Goal: Task Accomplishment & Management: Use online tool/utility

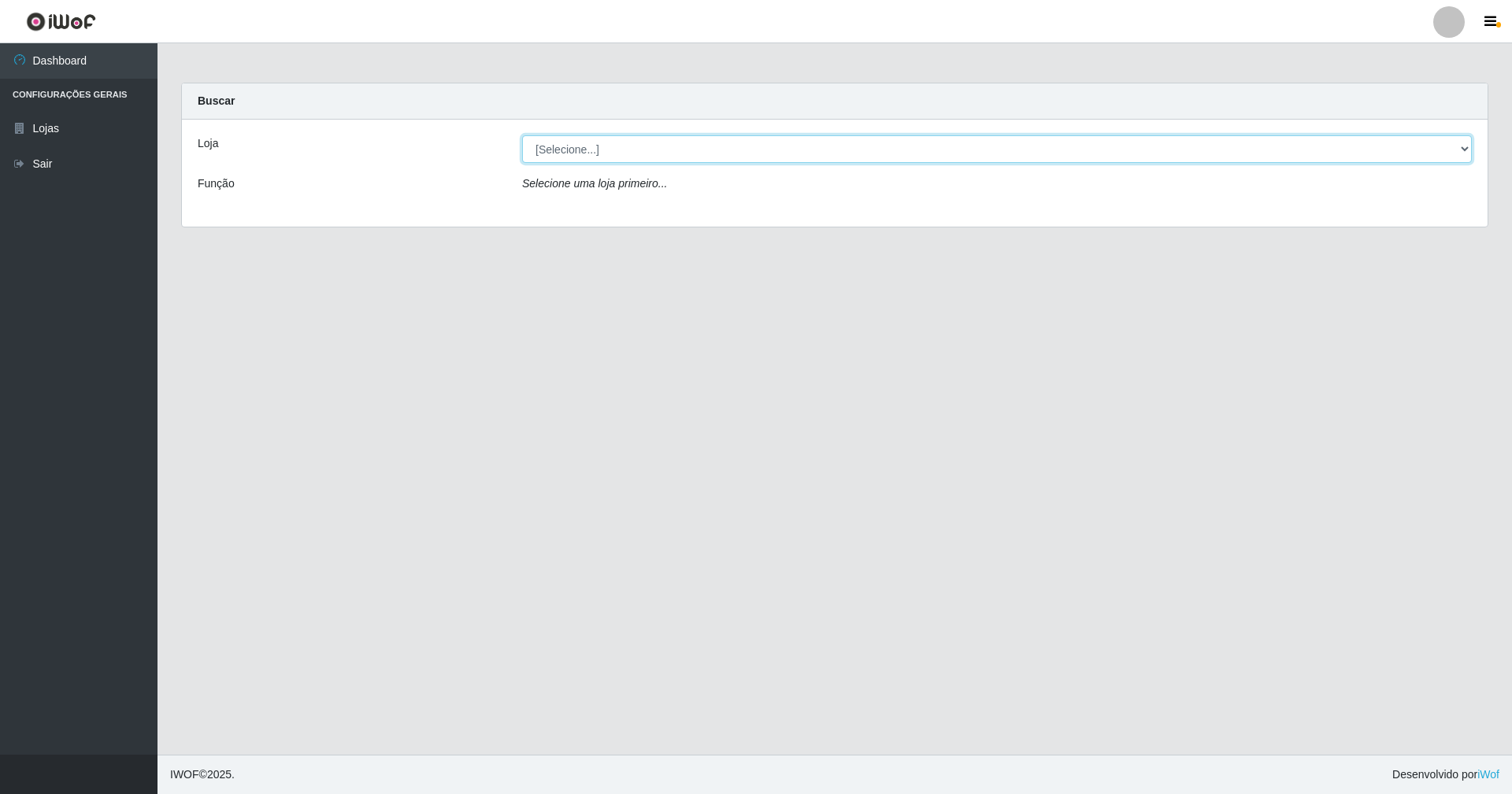
click at [1463, 150] on select "[Selecione...] SuperShow - Asa Norte" at bounding box center [997, 150] width 950 height 28
select select "71"
click at [523, 136] on select "[Selecione...] SuperShow - Asa Norte" at bounding box center [997, 150] width 950 height 28
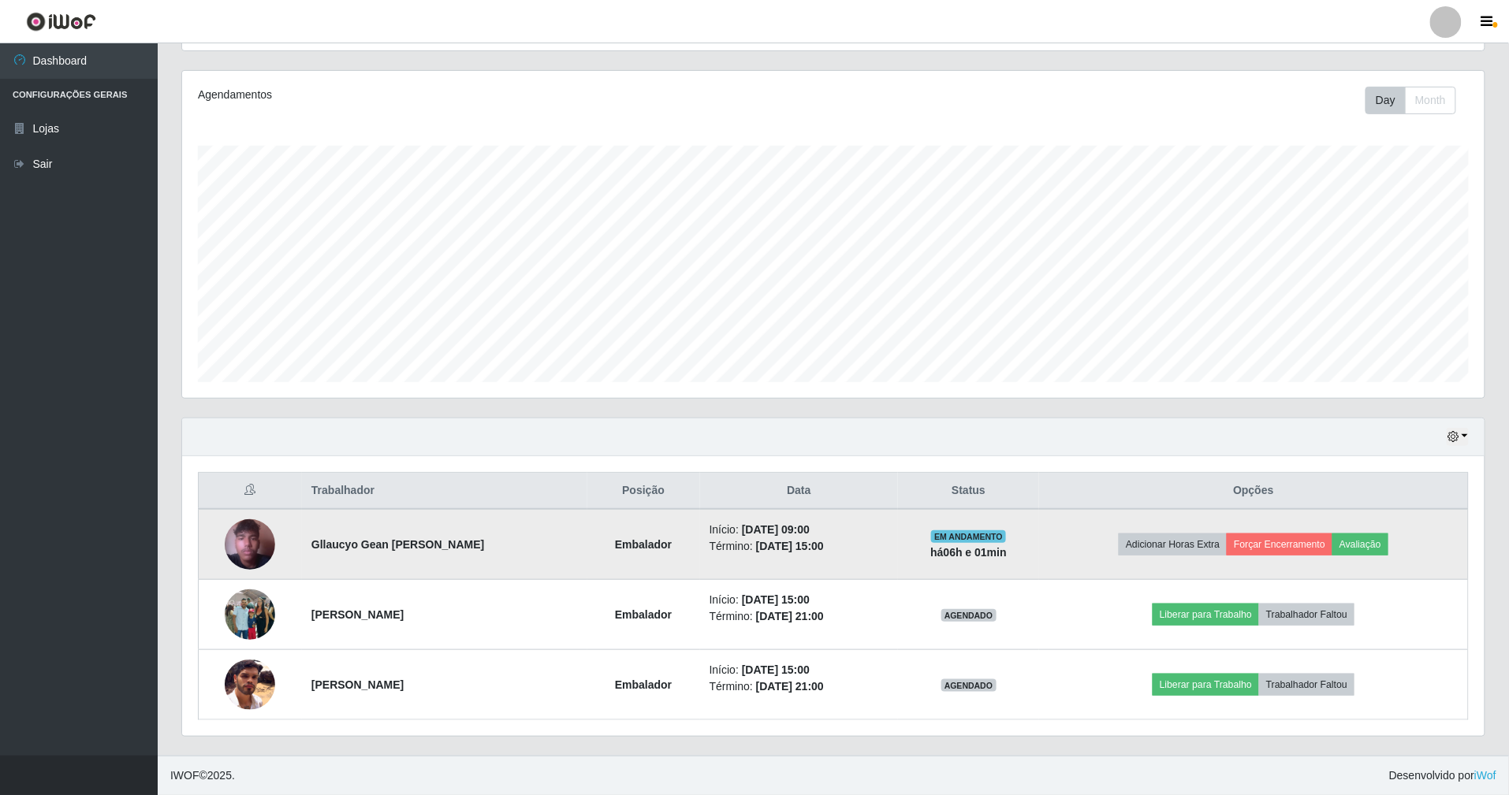
scroll to position [184, 0]
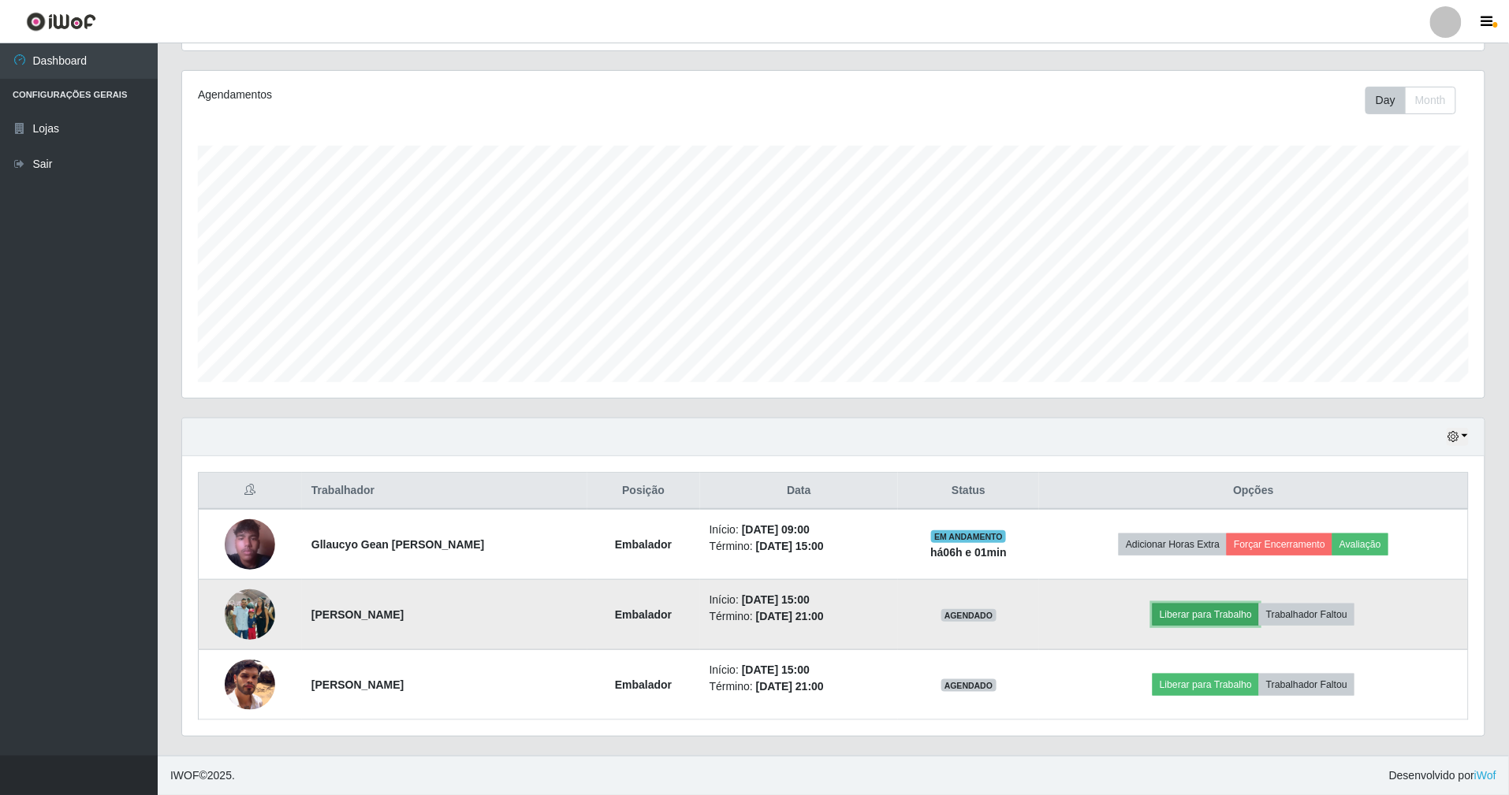
click at [1237, 610] on button "Liberar para Trabalho" at bounding box center [1205, 615] width 106 height 22
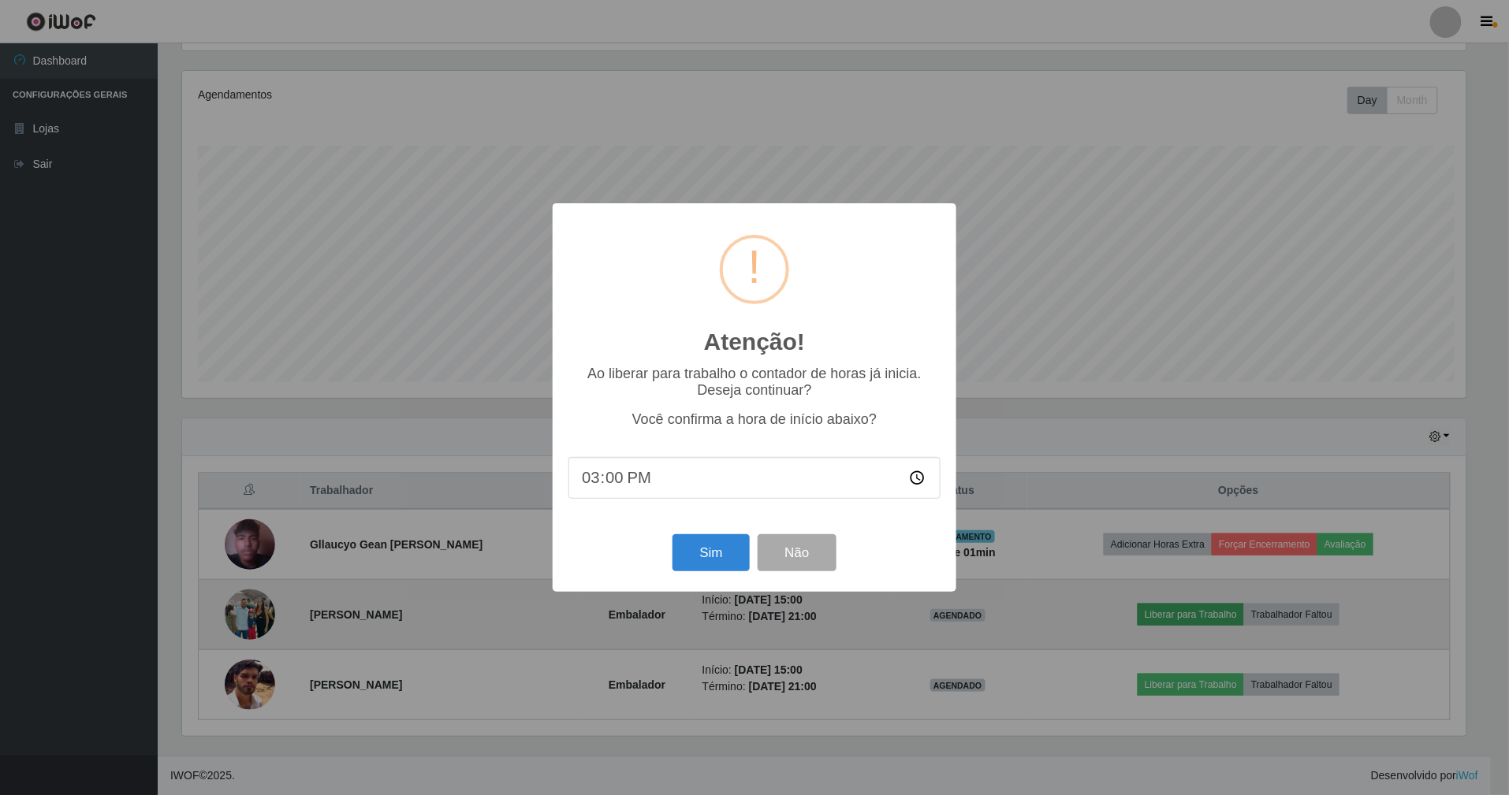
scroll to position [328, 1288]
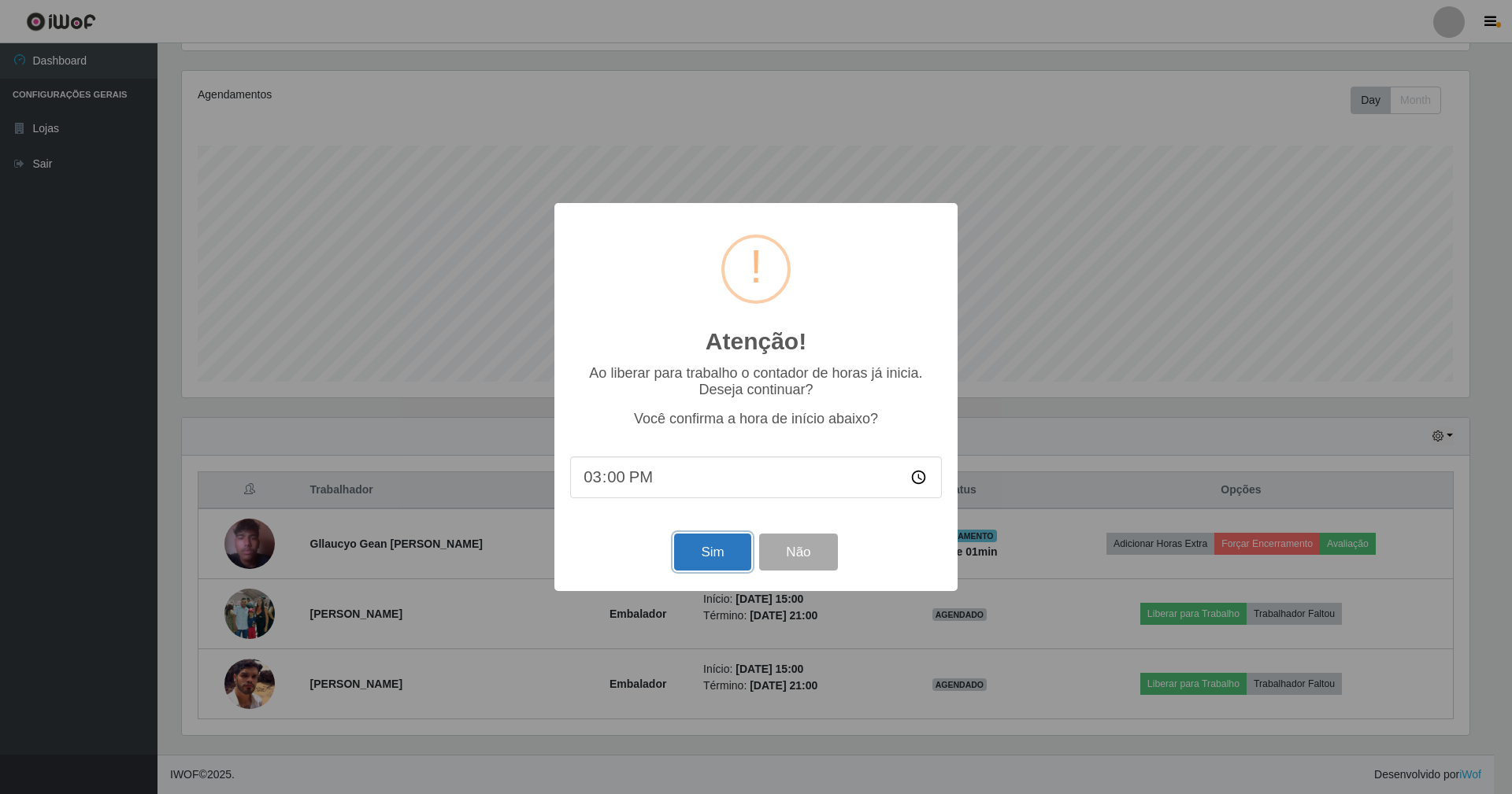
click at [735, 562] on button "Sim" at bounding box center [713, 551] width 76 height 37
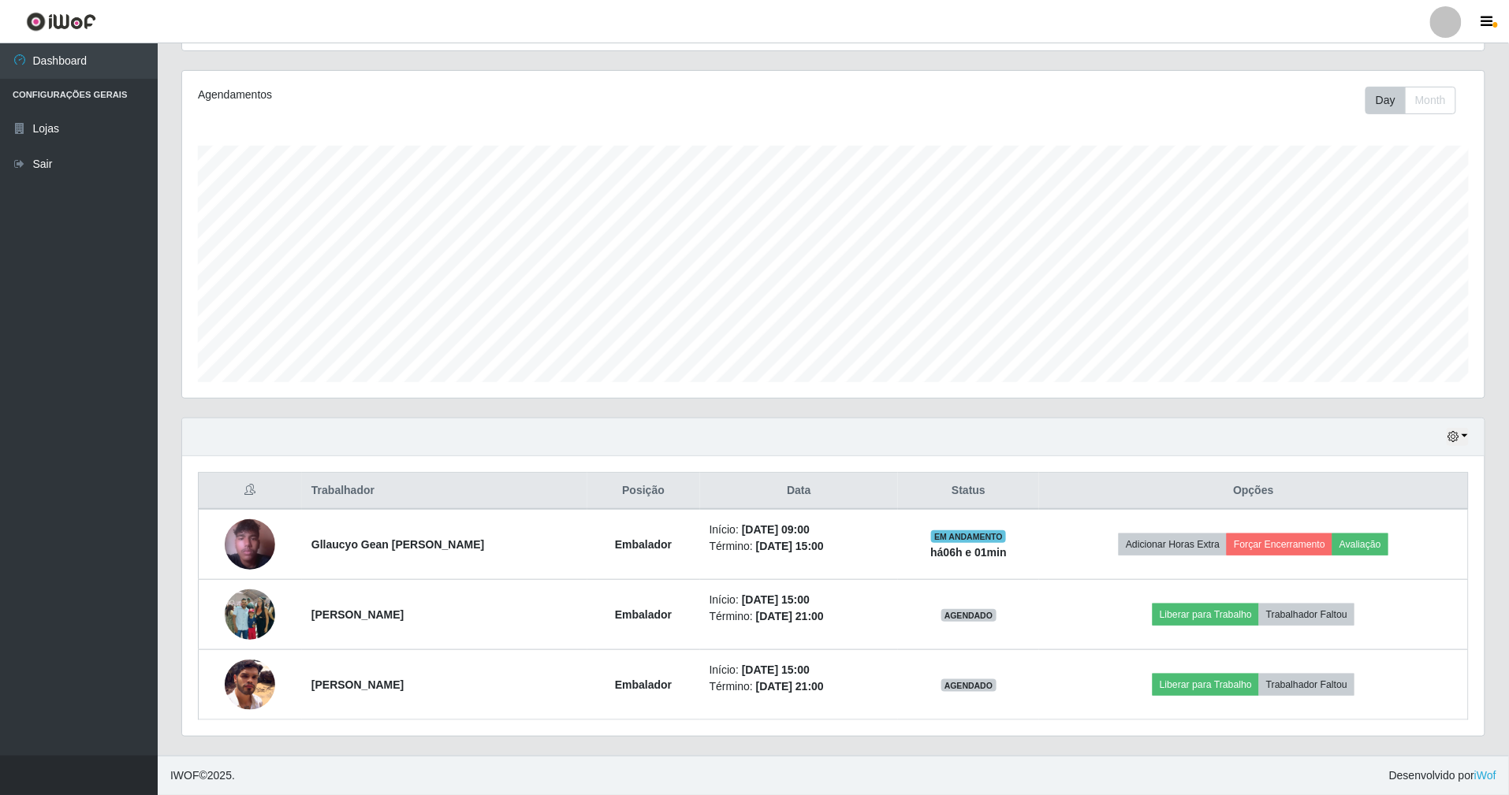
scroll to position [328, 1306]
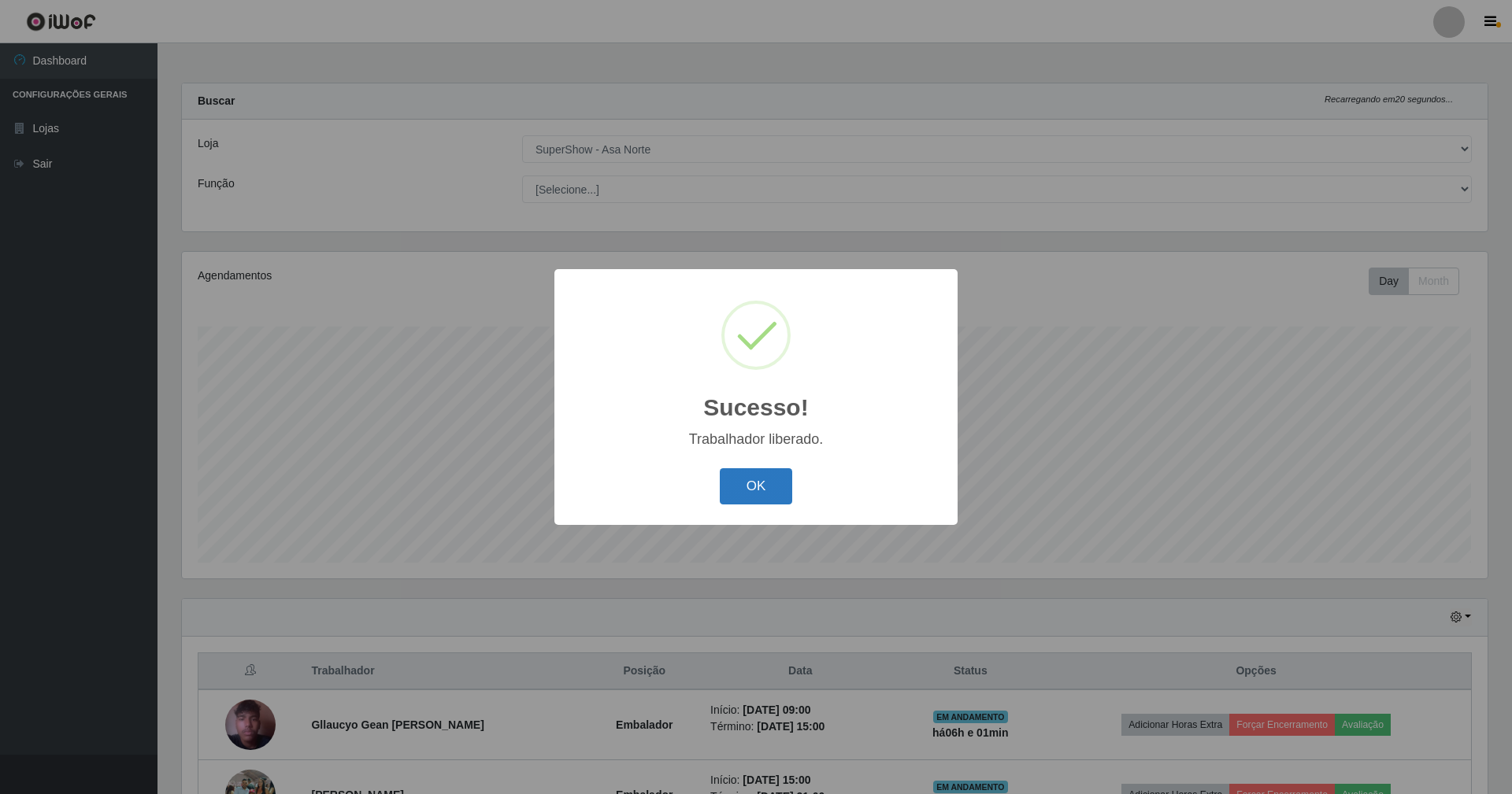
click at [754, 485] on button "OK" at bounding box center [756, 486] width 73 height 37
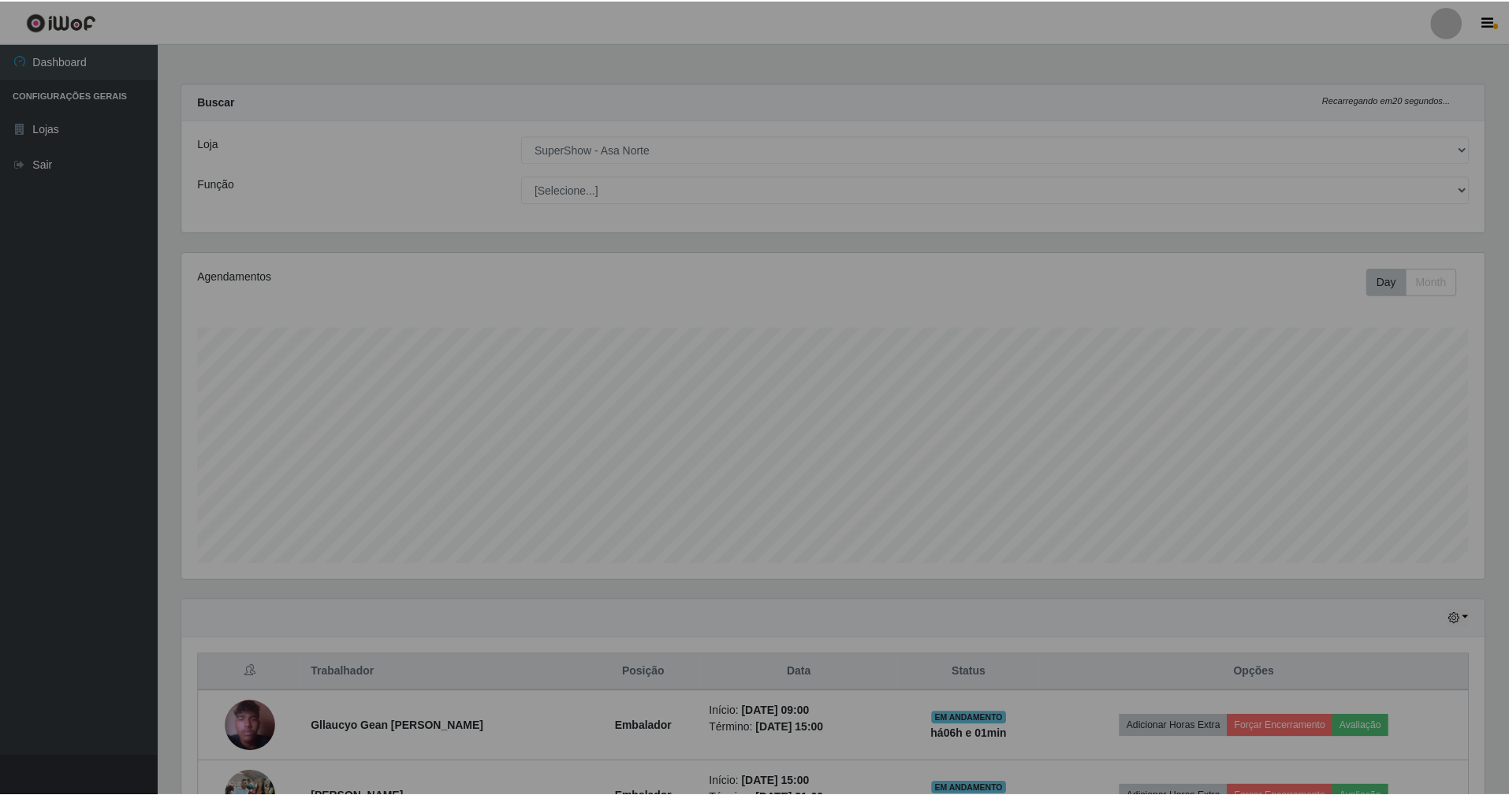
scroll to position [787885, 786911]
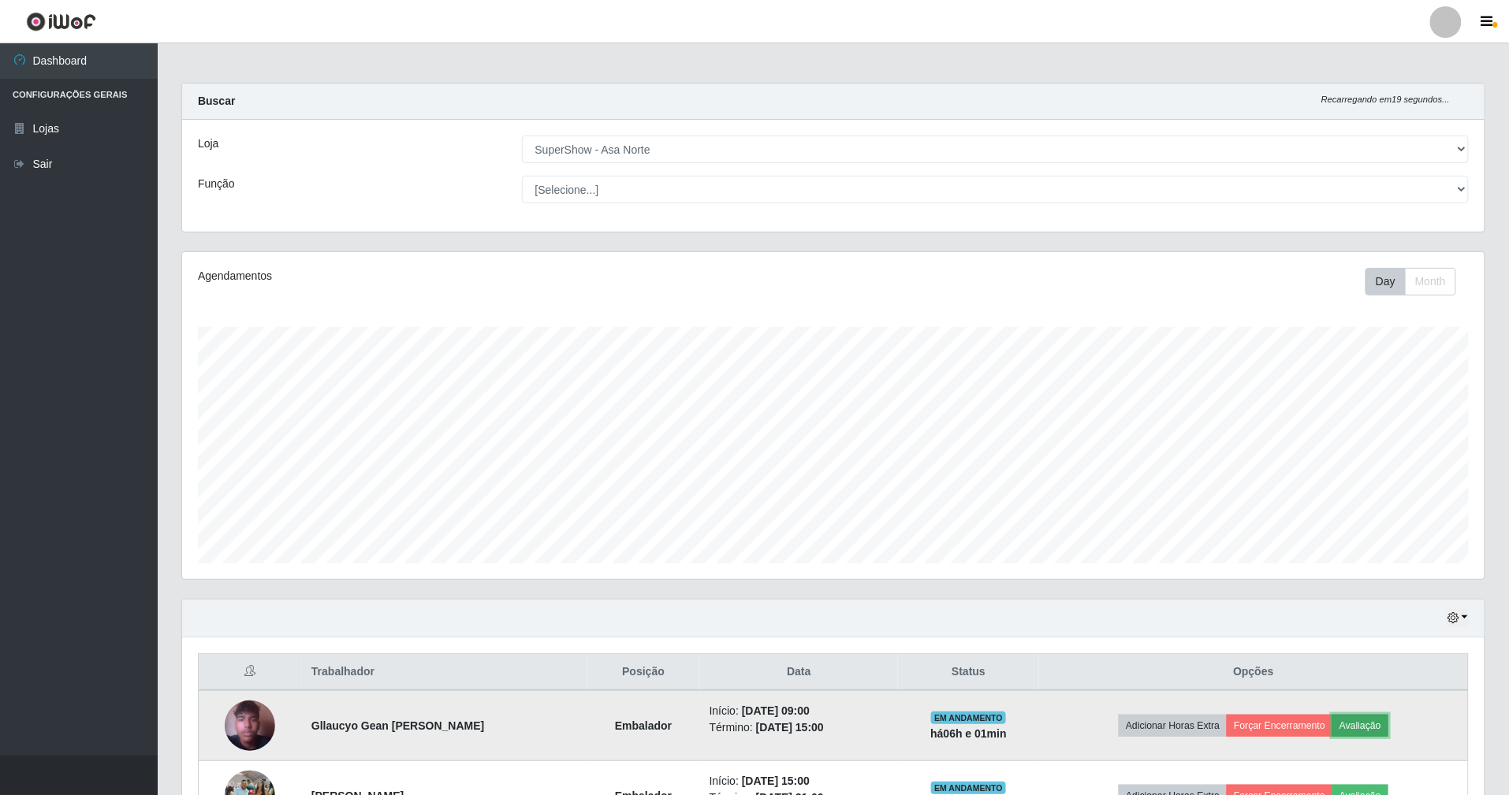
click at [1354, 726] on button "Avaliação" at bounding box center [1360, 726] width 56 height 22
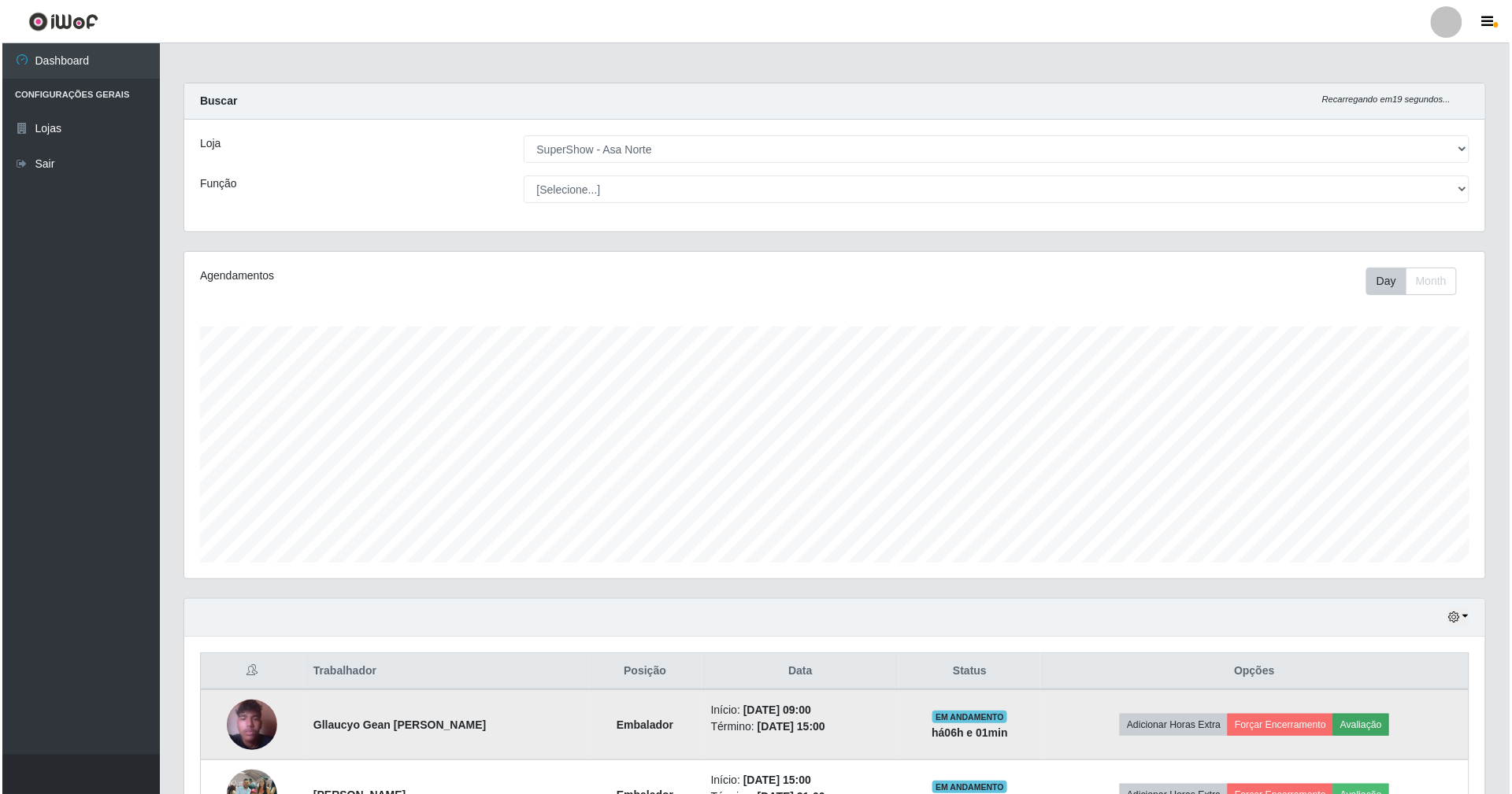
scroll to position [328, 1287]
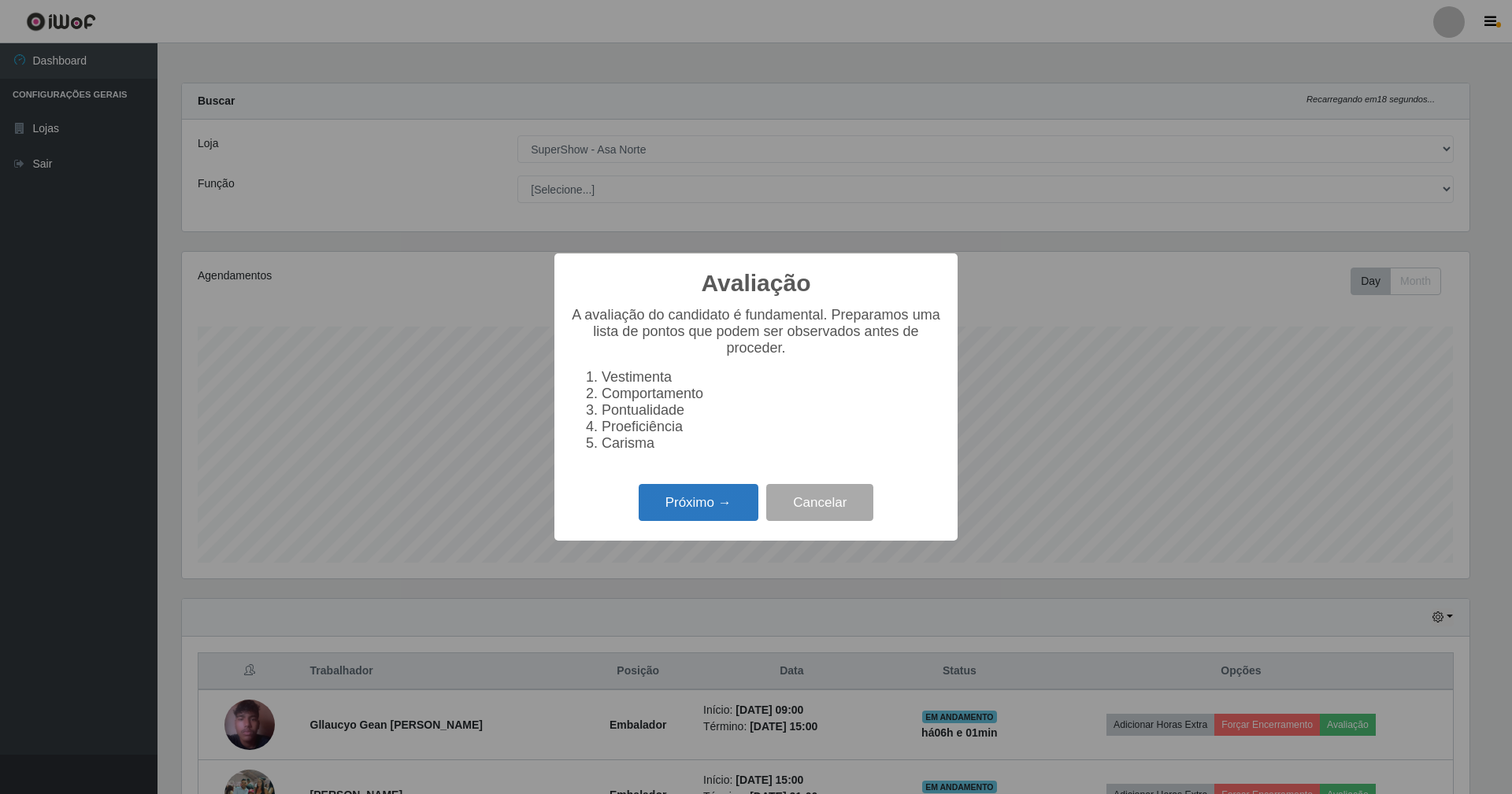
click at [719, 516] on button "Próximo →" at bounding box center [699, 502] width 120 height 37
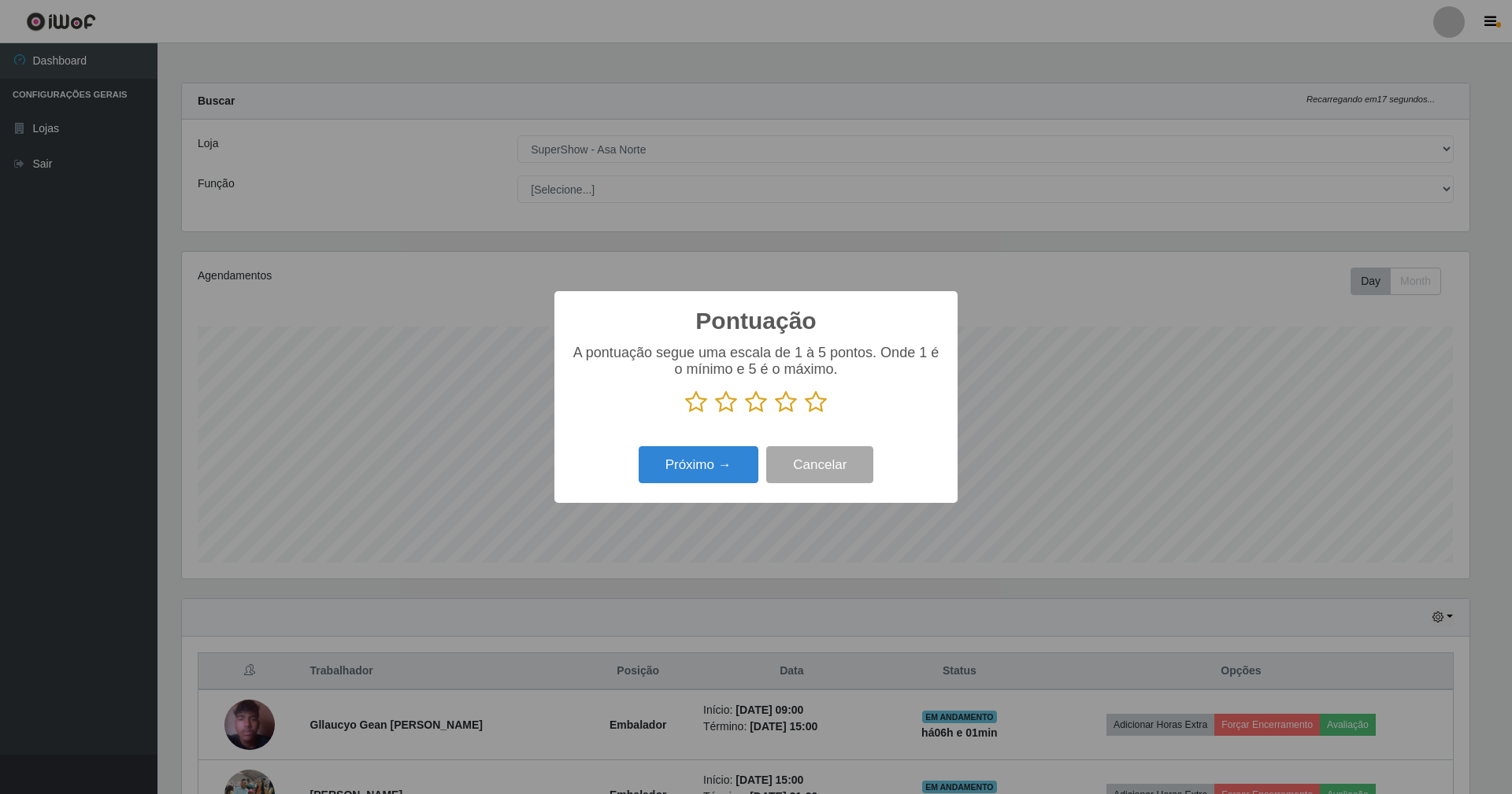
scroll to position [786894, 786405]
click at [819, 400] on icon at bounding box center [816, 402] width 22 height 24
click at [805, 414] on input "radio" at bounding box center [805, 414] width 0 height 0
click at [702, 462] on button "Próximo →" at bounding box center [699, 464] width 120 height 37
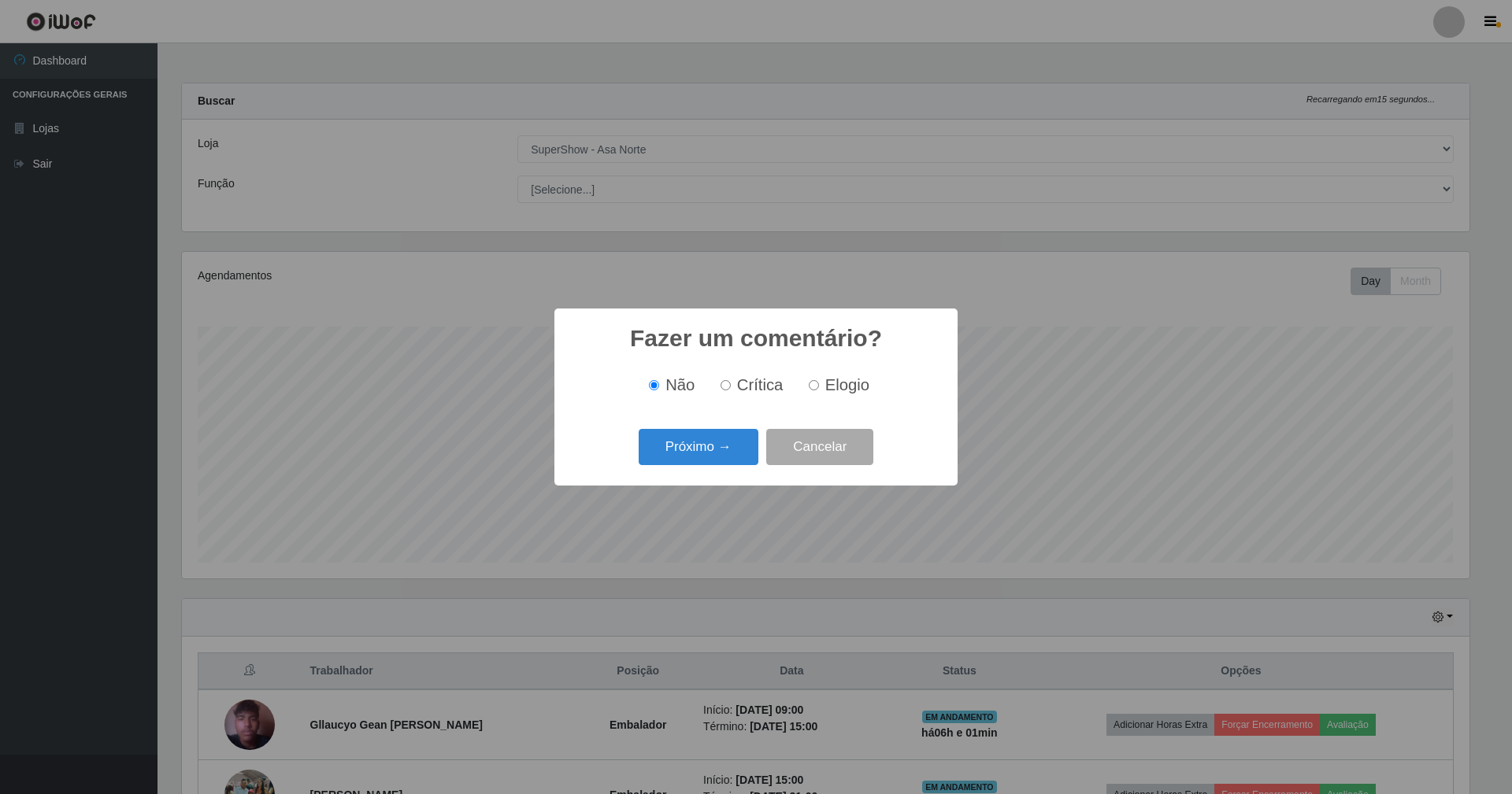
click at [812, 381] on input "Elogio" at bounding box center [813, 386] width 10 height 10
radio input "true"
click at [711, 451] on button "Próximo →" at bounding box center [699, 447] width 120 height 37
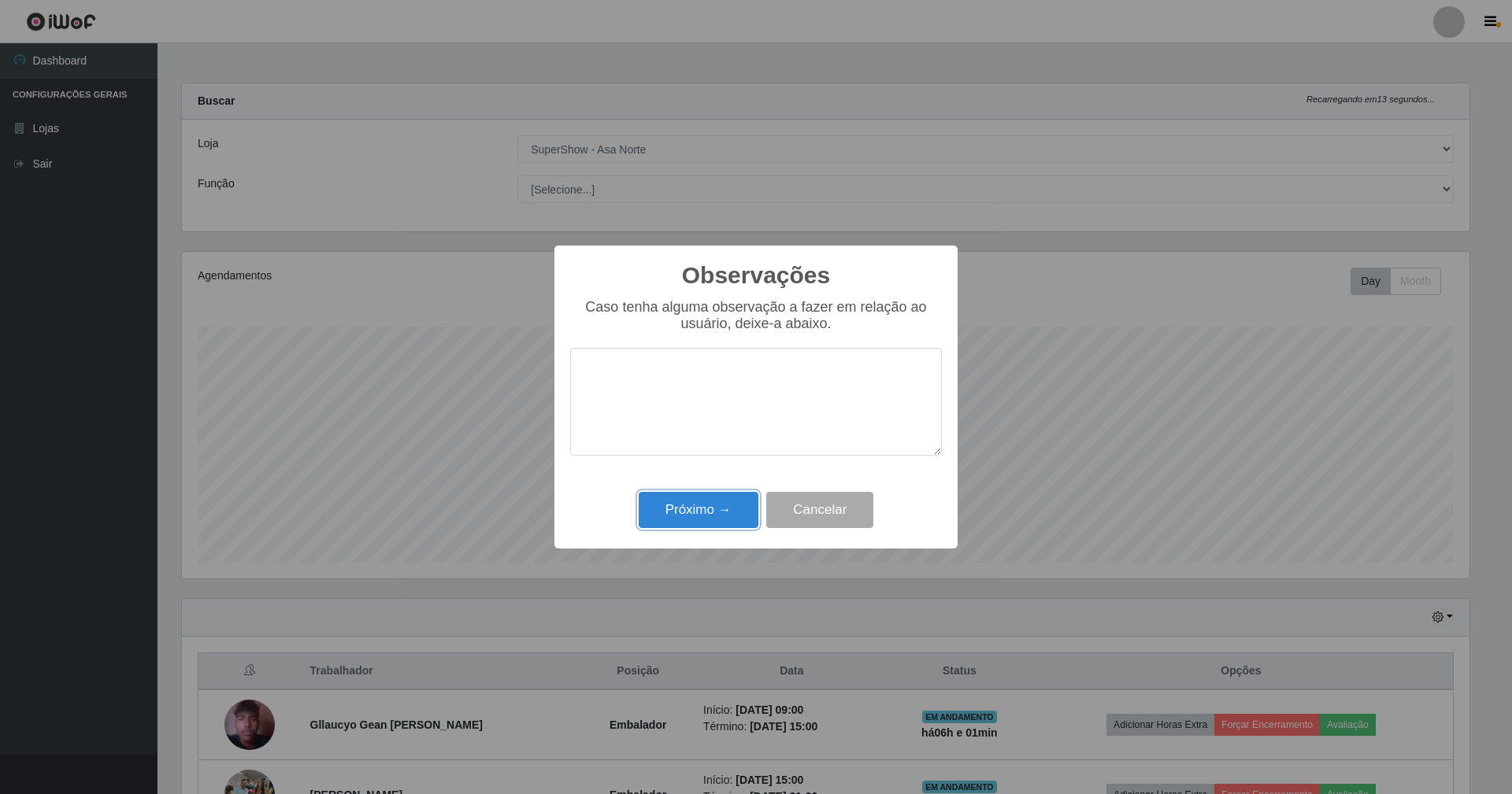
drag, startPoint x: 720, startPoint y: 504, endPoint x: 766, endPoint y: 541, distance: 59.0
click at [722, 505] on button "Próximo →" at bounding box center [699, 510] width 120 height 37
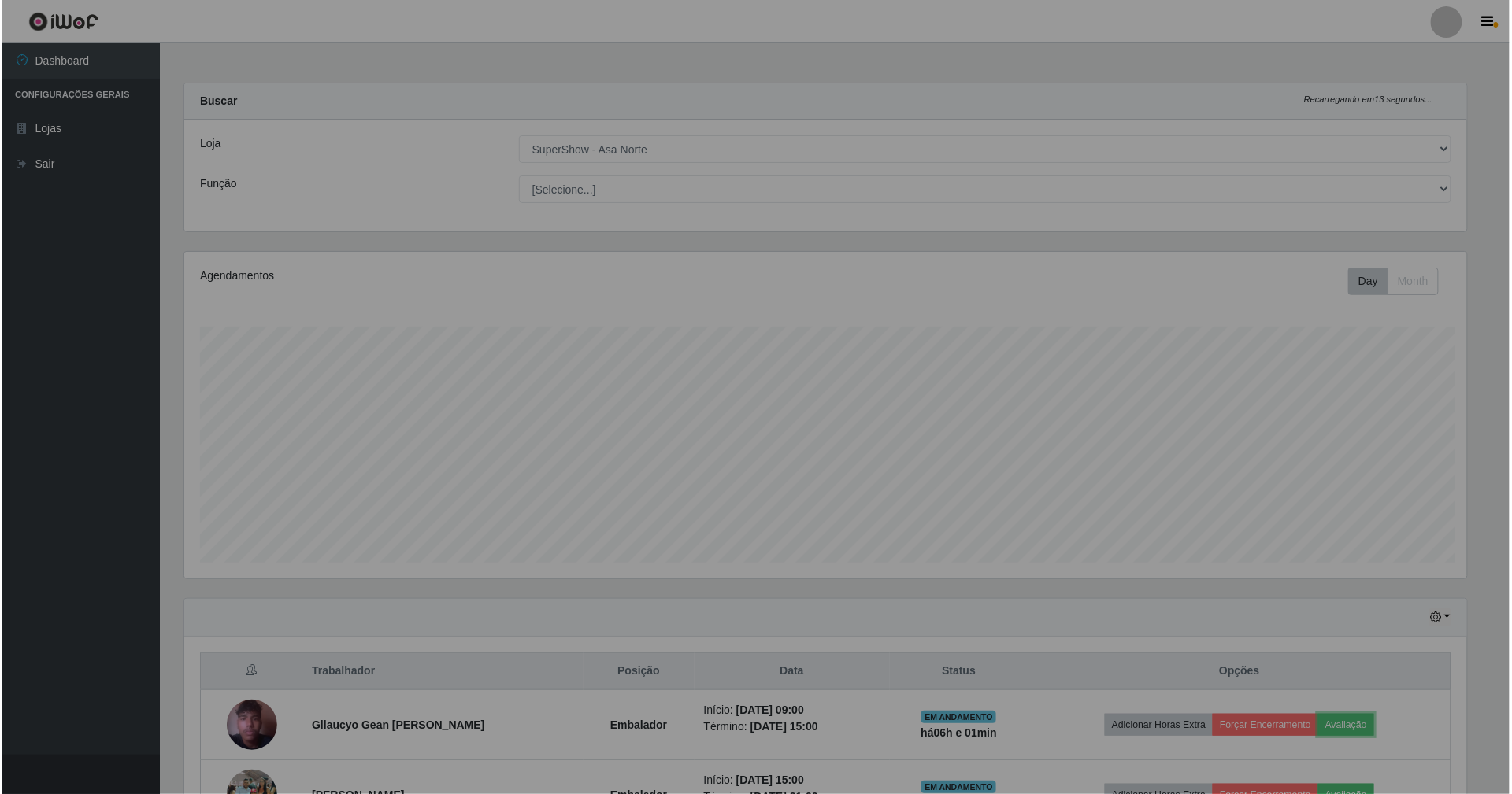
scroll to position [328, 1301]
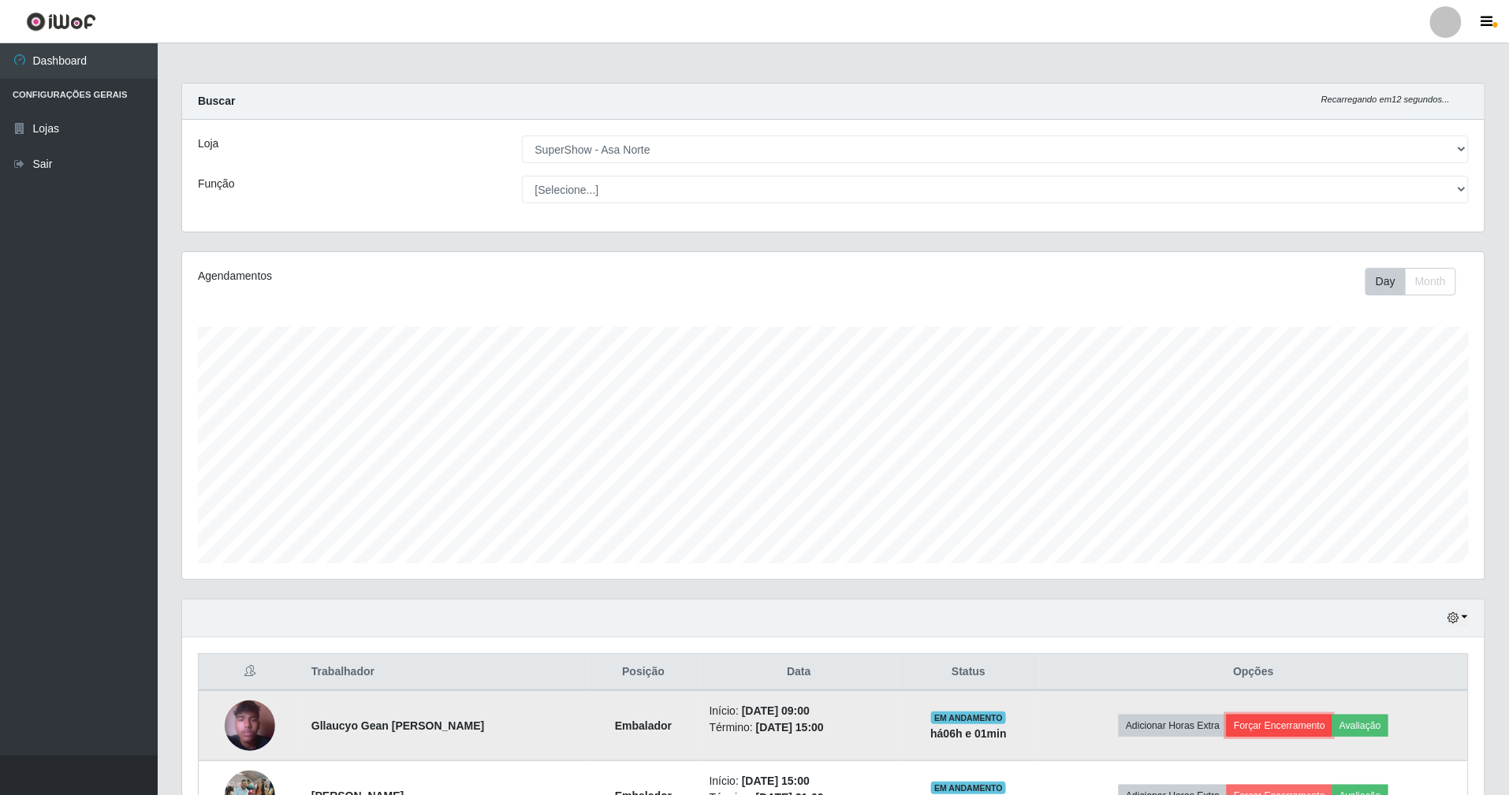
click at [1299, 720] on button "Forçar Encerramento" at bounding box center [1279, 726] width 106 height 22
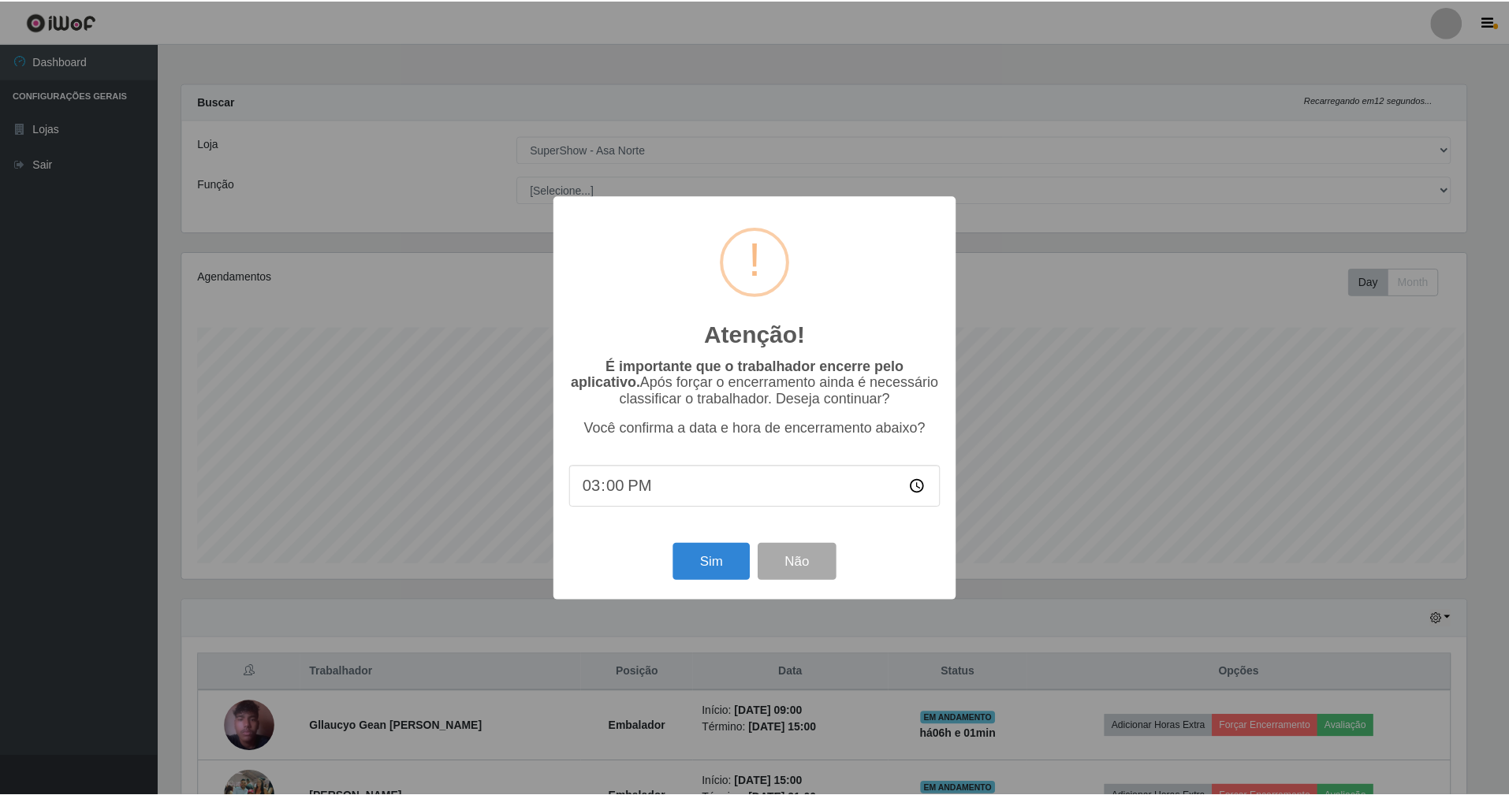
scroll to position [328, 1288]
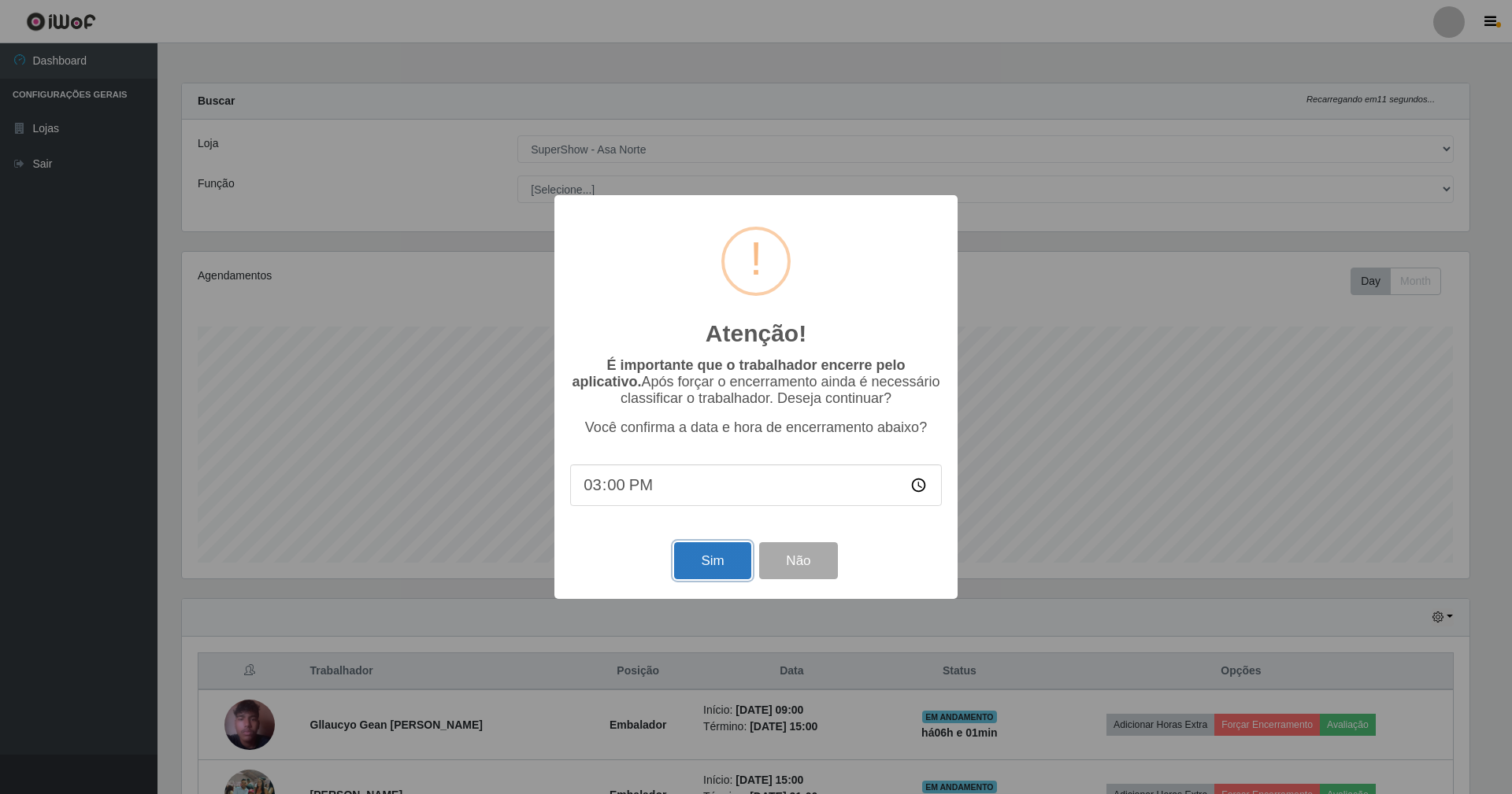
click at [716, 554] on button "Sim" at bounding box center [713, 560] width 76 height 37
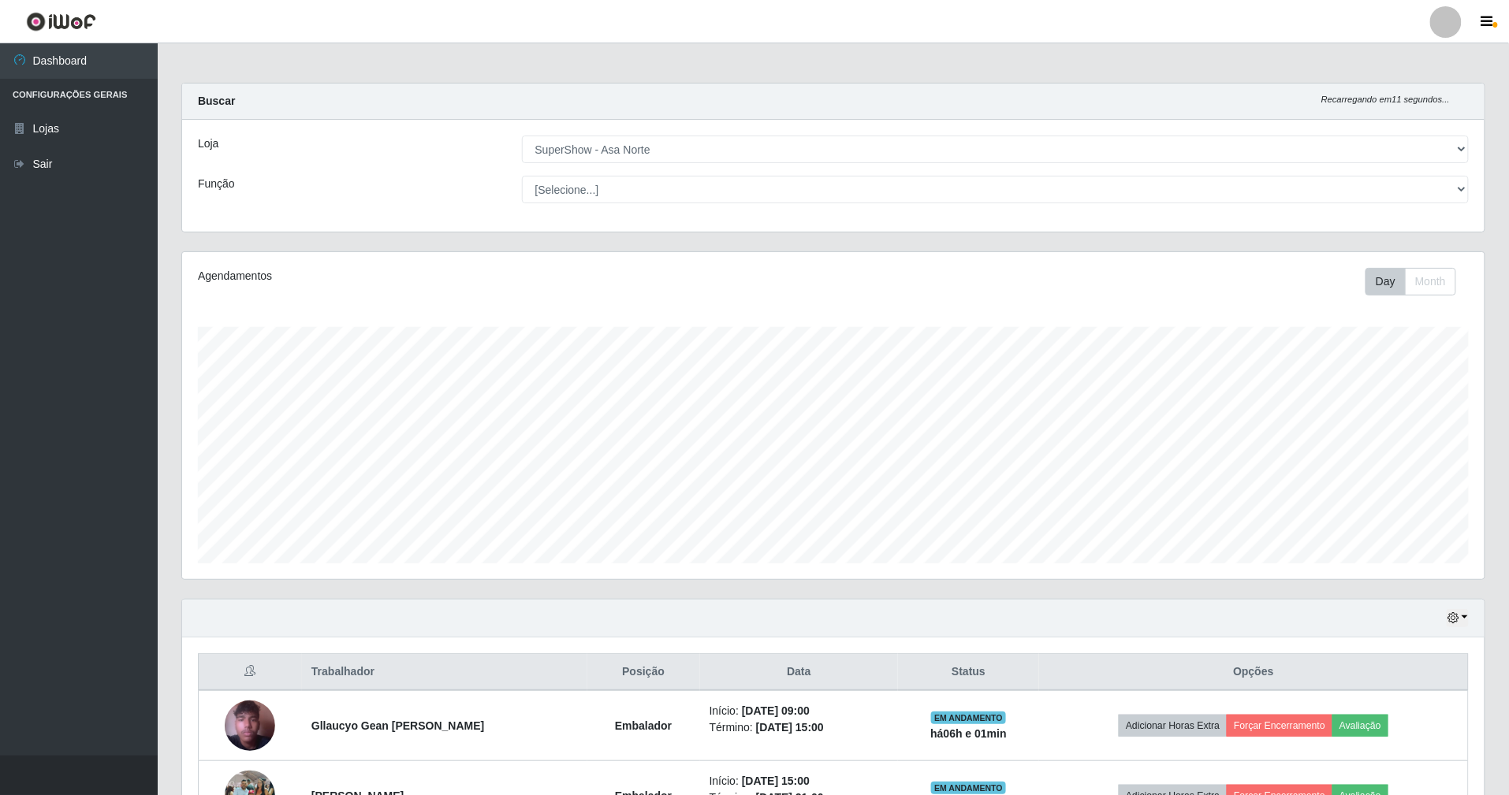
scroll to position [328, 1306]
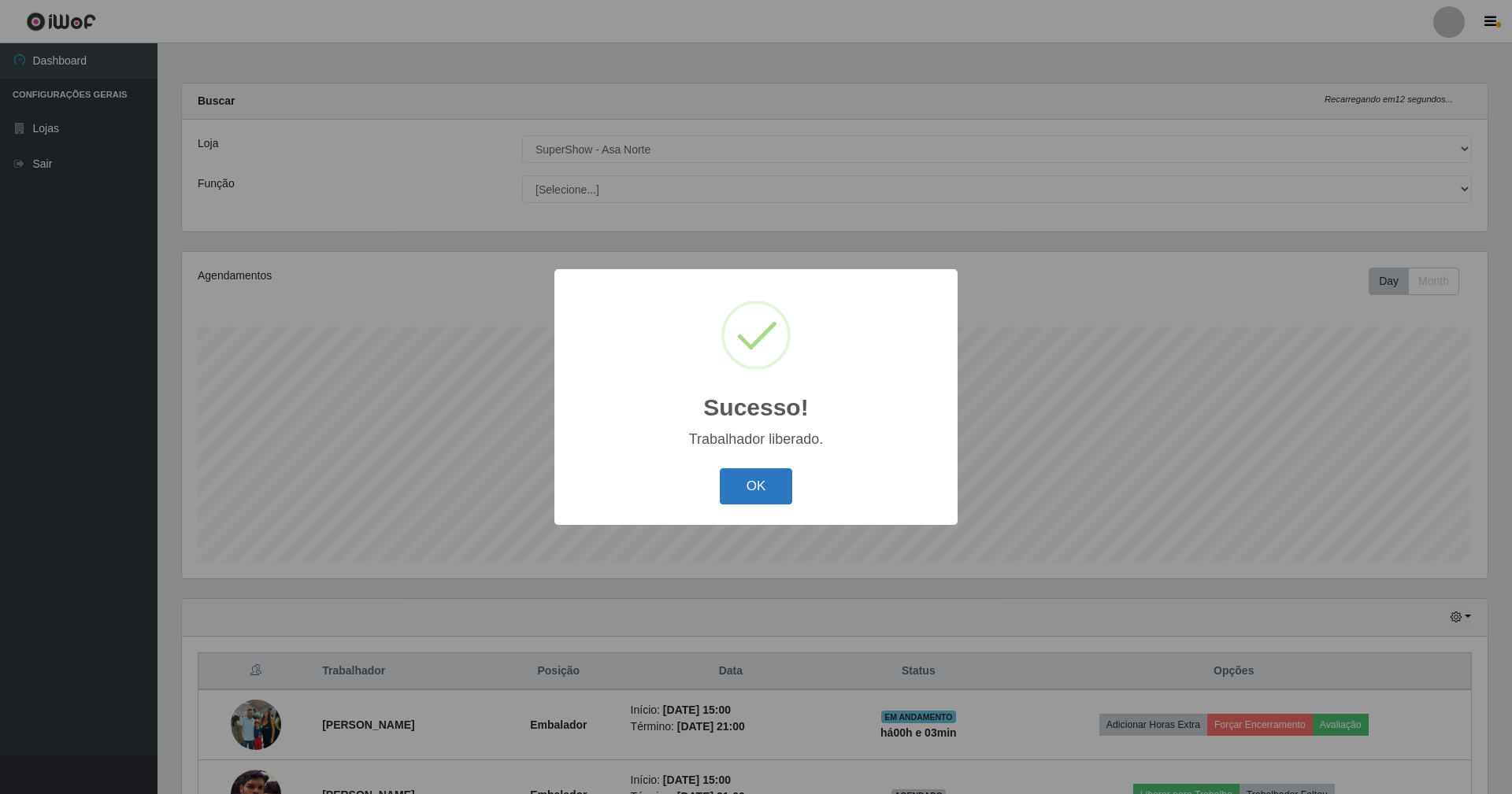
click at [775, 473] on button "OK" at bounding box center [756, 486] width 73 height 37
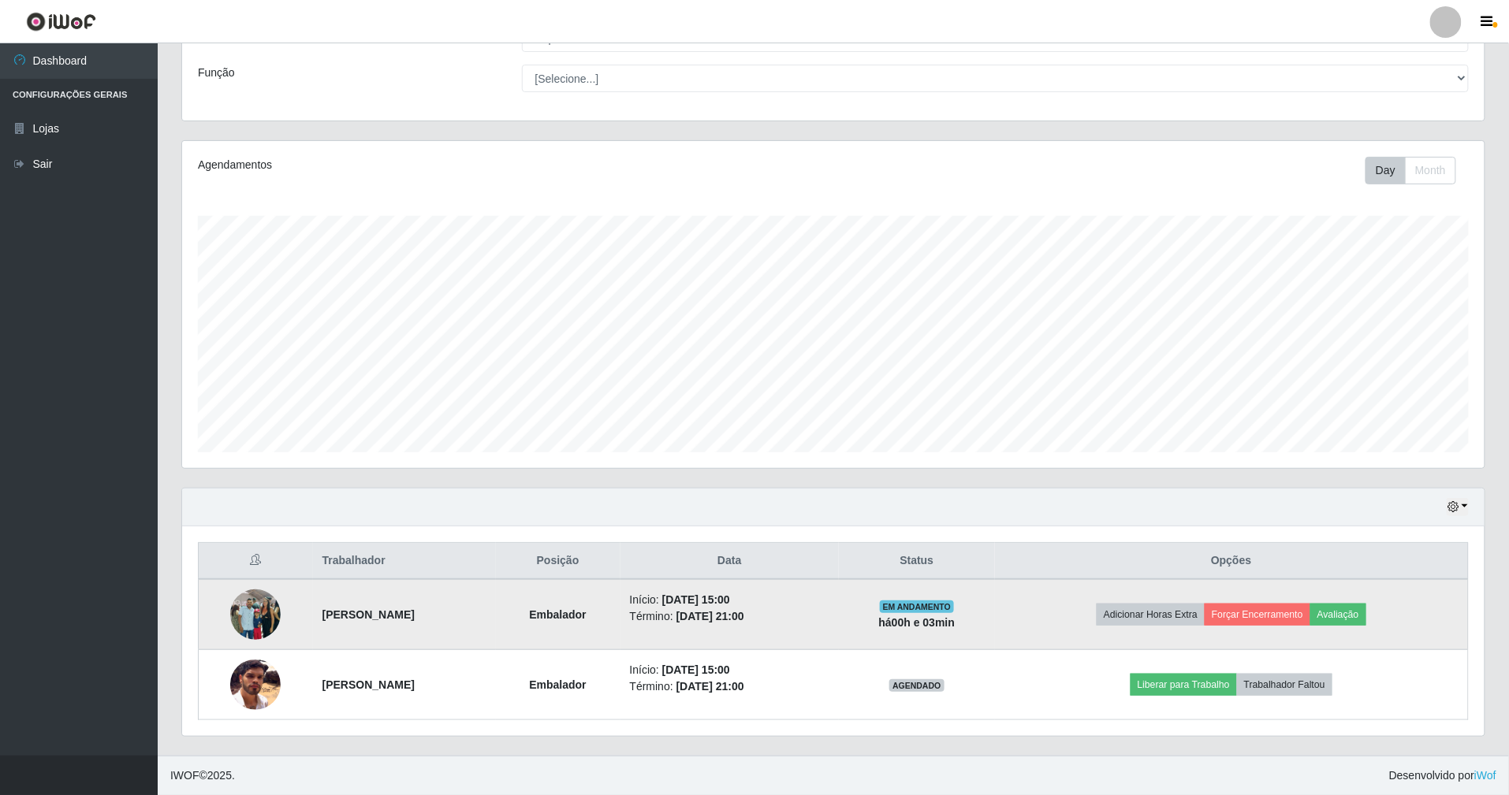
scroll to position [114, 0]
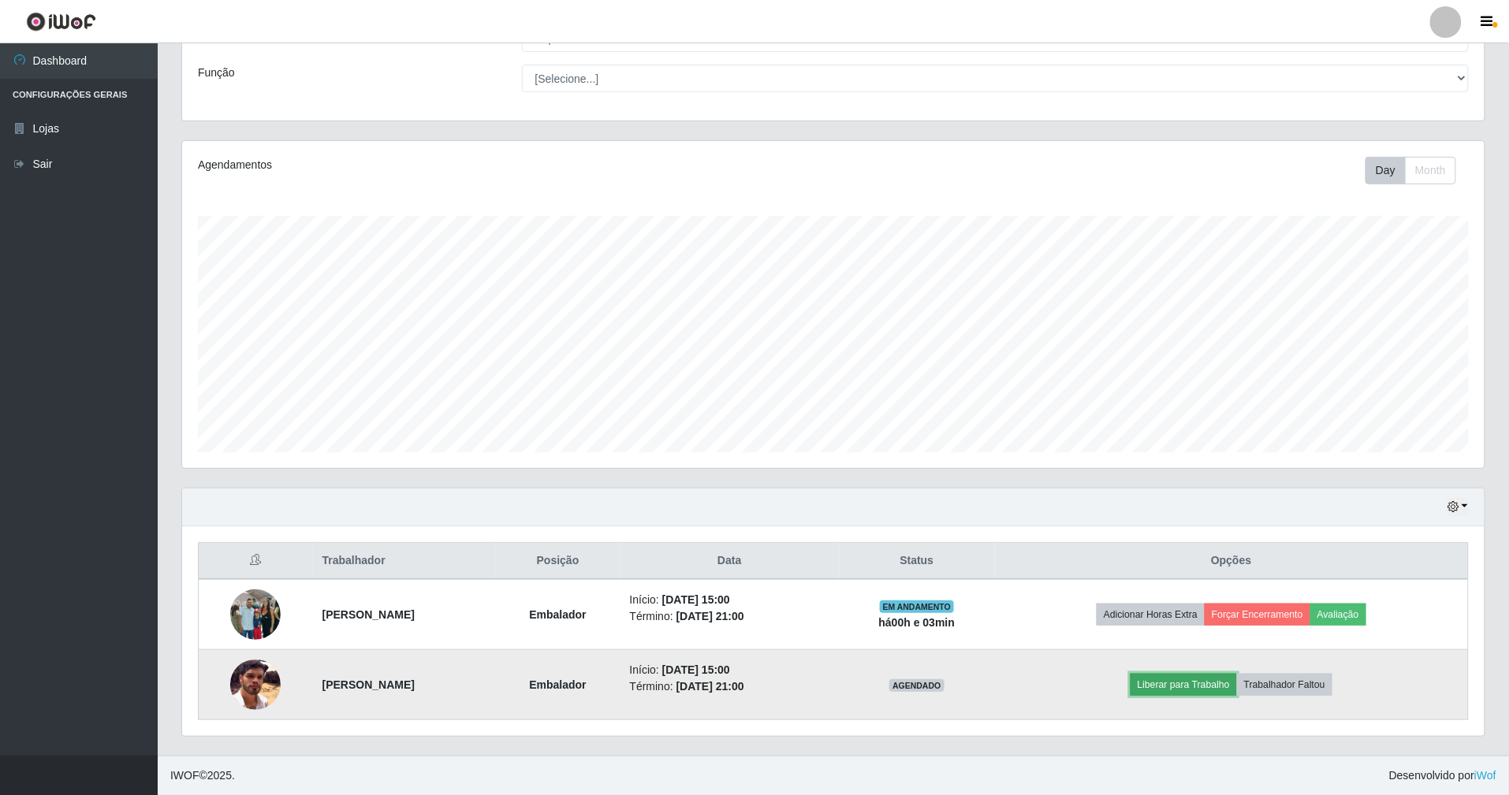
click at [1236, 681] on button "Liberar para Trabalho" at bounding box center [1183, 685] width 106 height 22
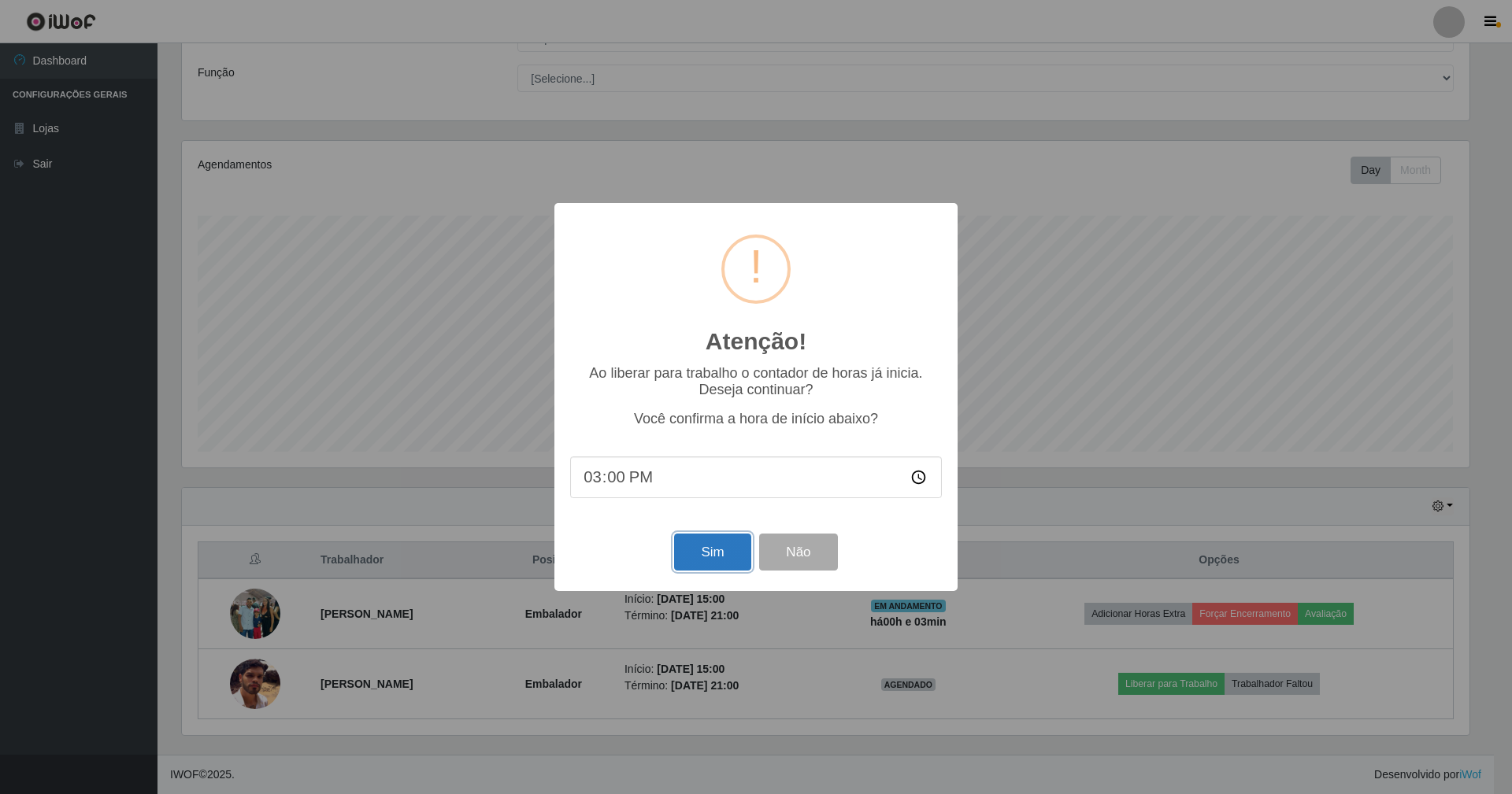
click at [711, 549] on button "Sim" at bounding box center [713, 551] width 76 height 37
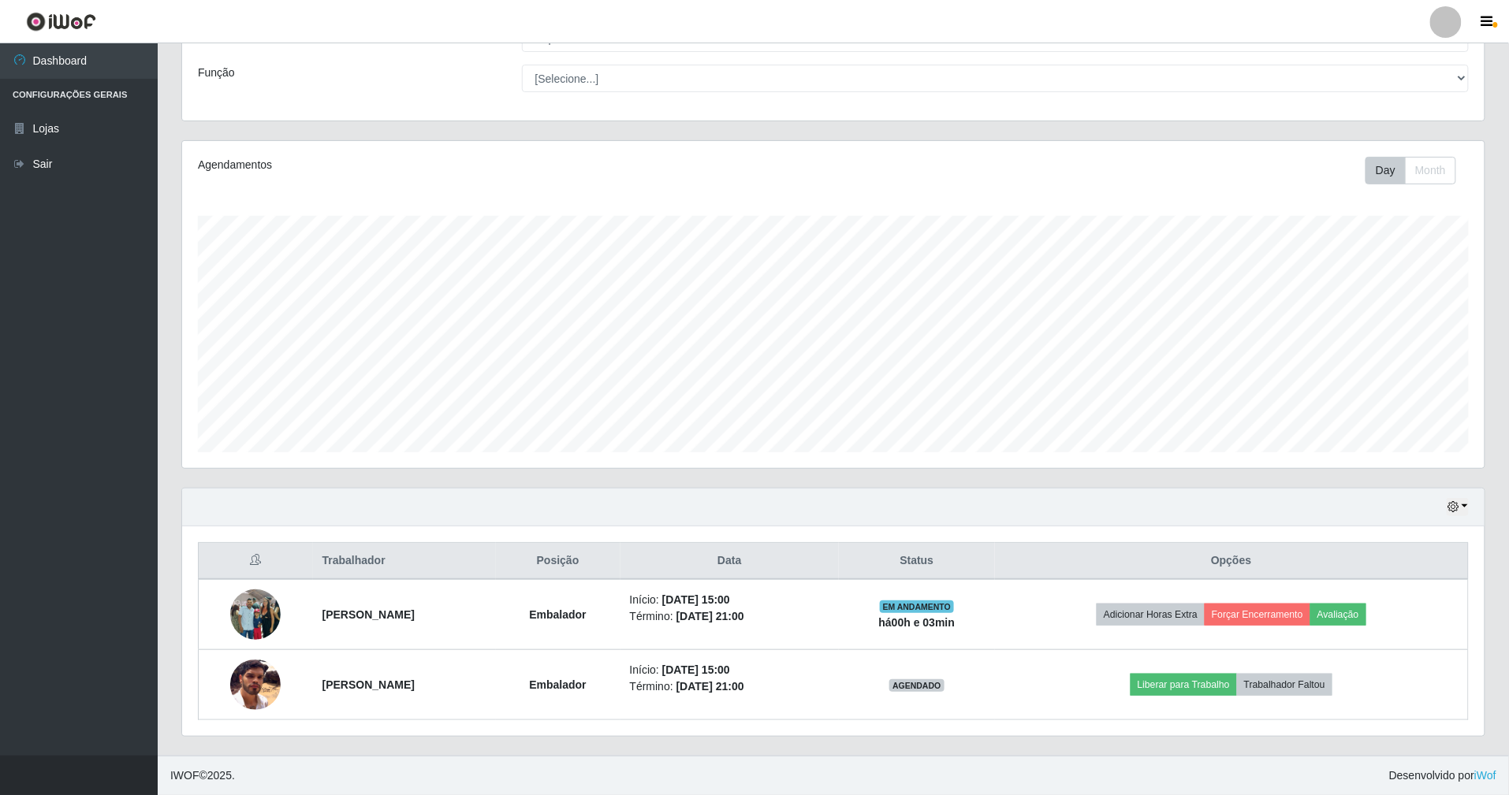
scroll to position [328, 1306]
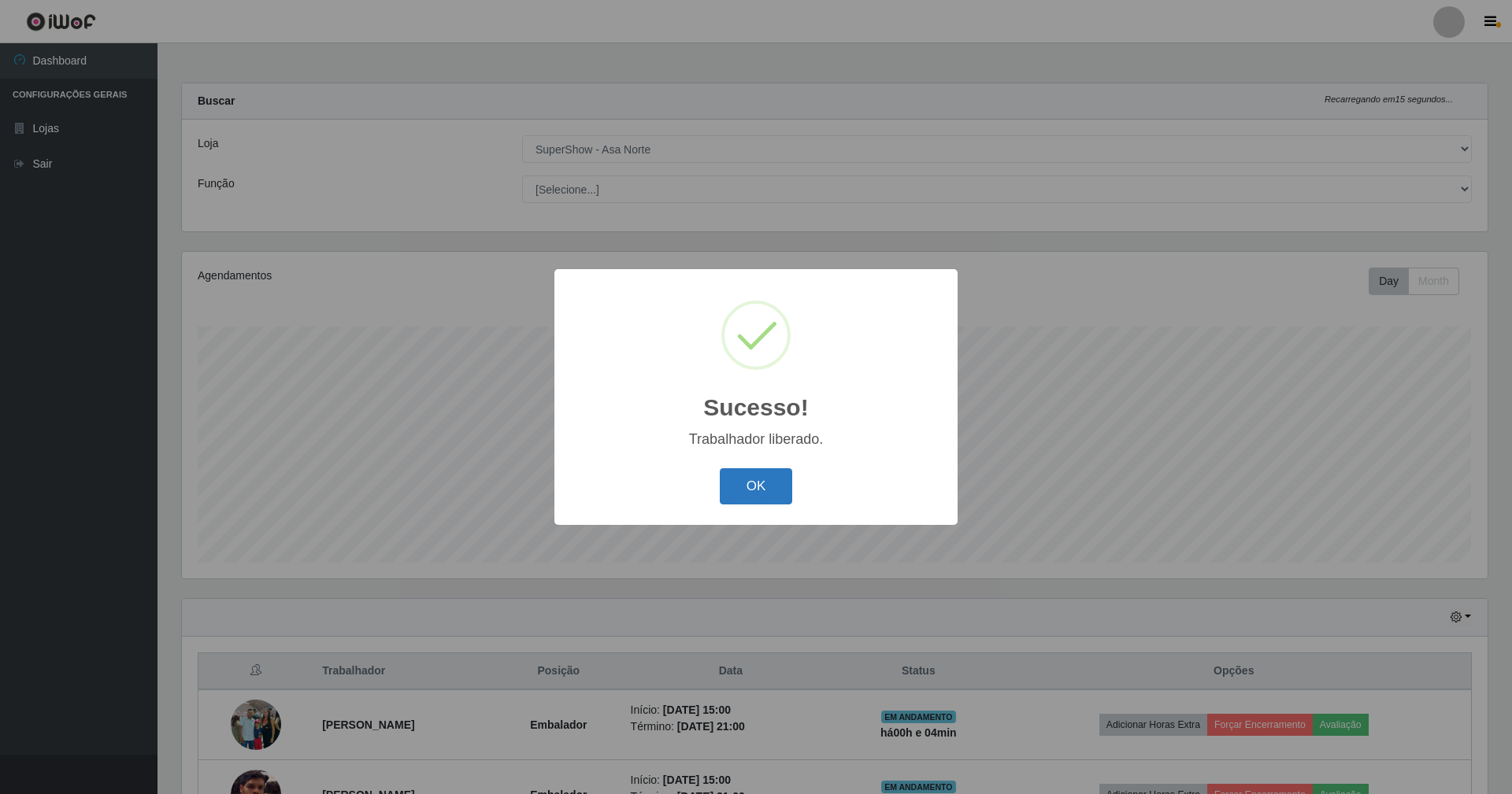
click at [752, 485] on button "OK" at bounding box center [756, 486] width 73 height 37
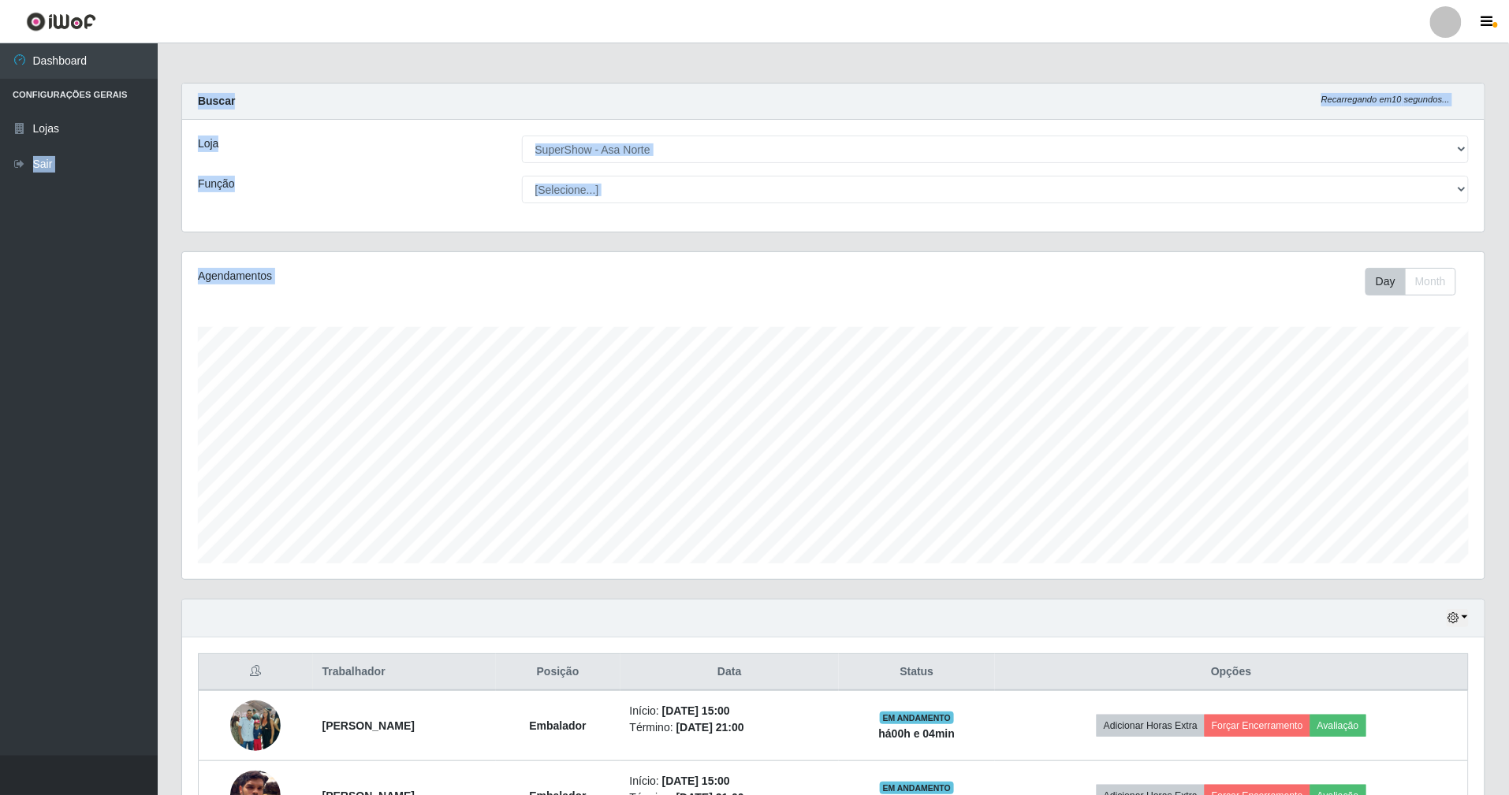
scroll to position [114, 0]
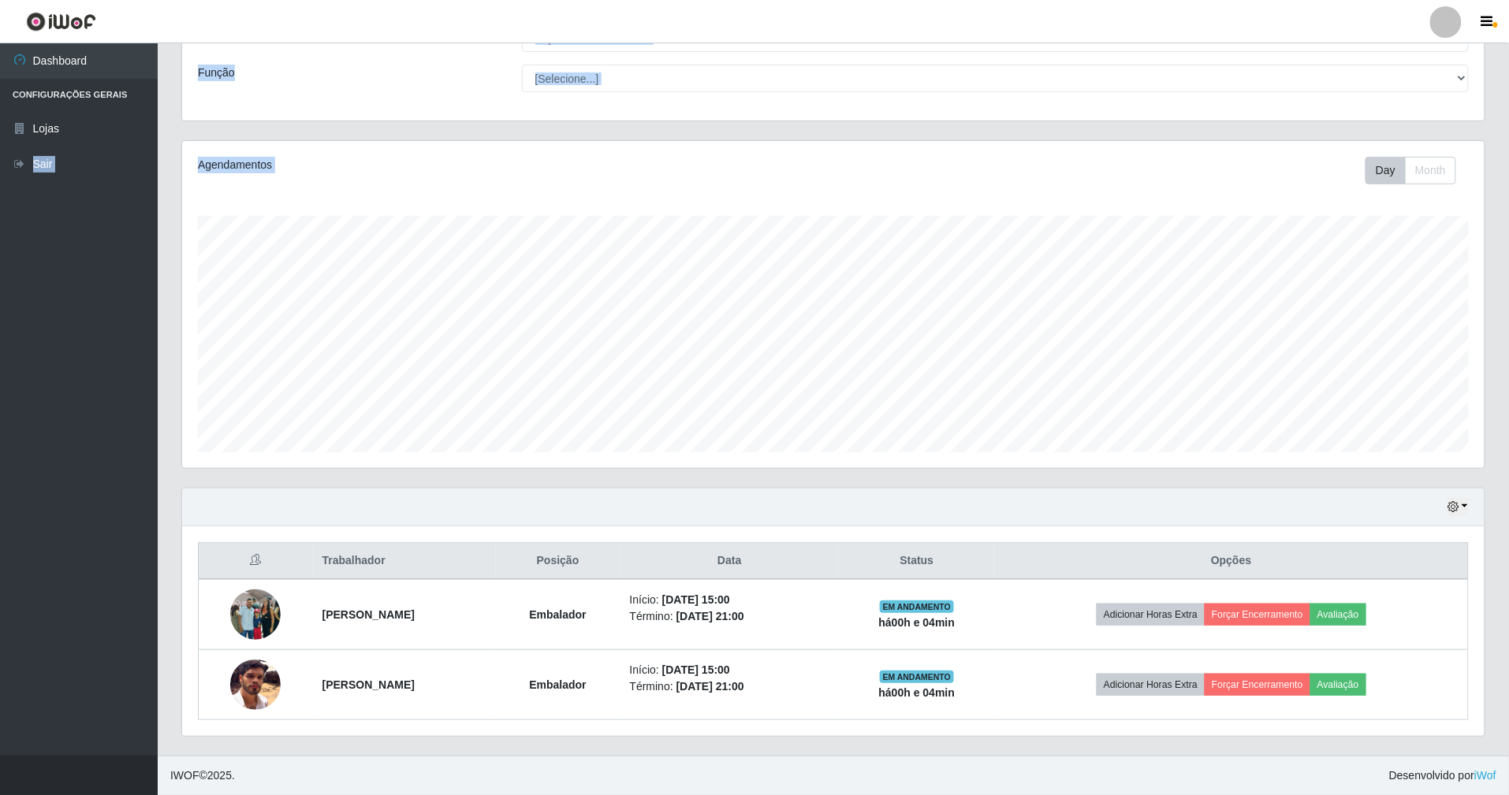
drag, startPoint x: 0, startPoint y: 597, endPoint x: 0, endPoint y: 836, distance: 239.6
click at [0, 795] on html "Perfil Alterar Senha Sair Dashboard Configurações Gerais Lojas Sair Carregando.…" at bounding box center [754, 342] width 1509 height 906
click at [1424, 531] on div "Trabalhador Posição Data Status Opções [PERSON_NAME] Início: [DATE] 15:00 Térmi…" at bounding box center [833, 632] width 1302 height 210
click at [1457, 503] on icon "button" at bounding box center [1452, 506] width 11 height 11
click at [1431, 566] on button "1 dia" at bounding box center [1406, 568] width 125 height 33
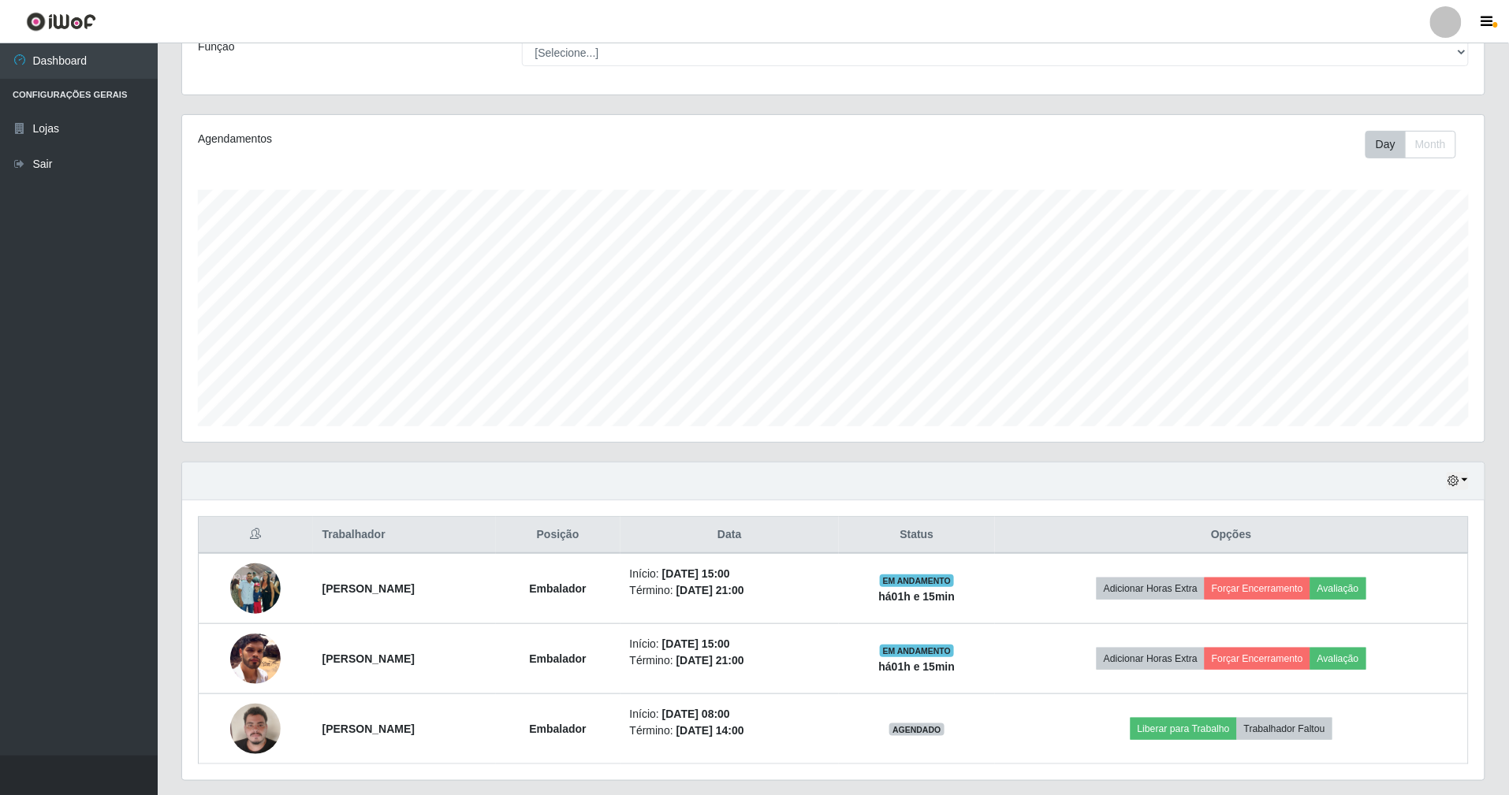
scroll to position [184, 0]
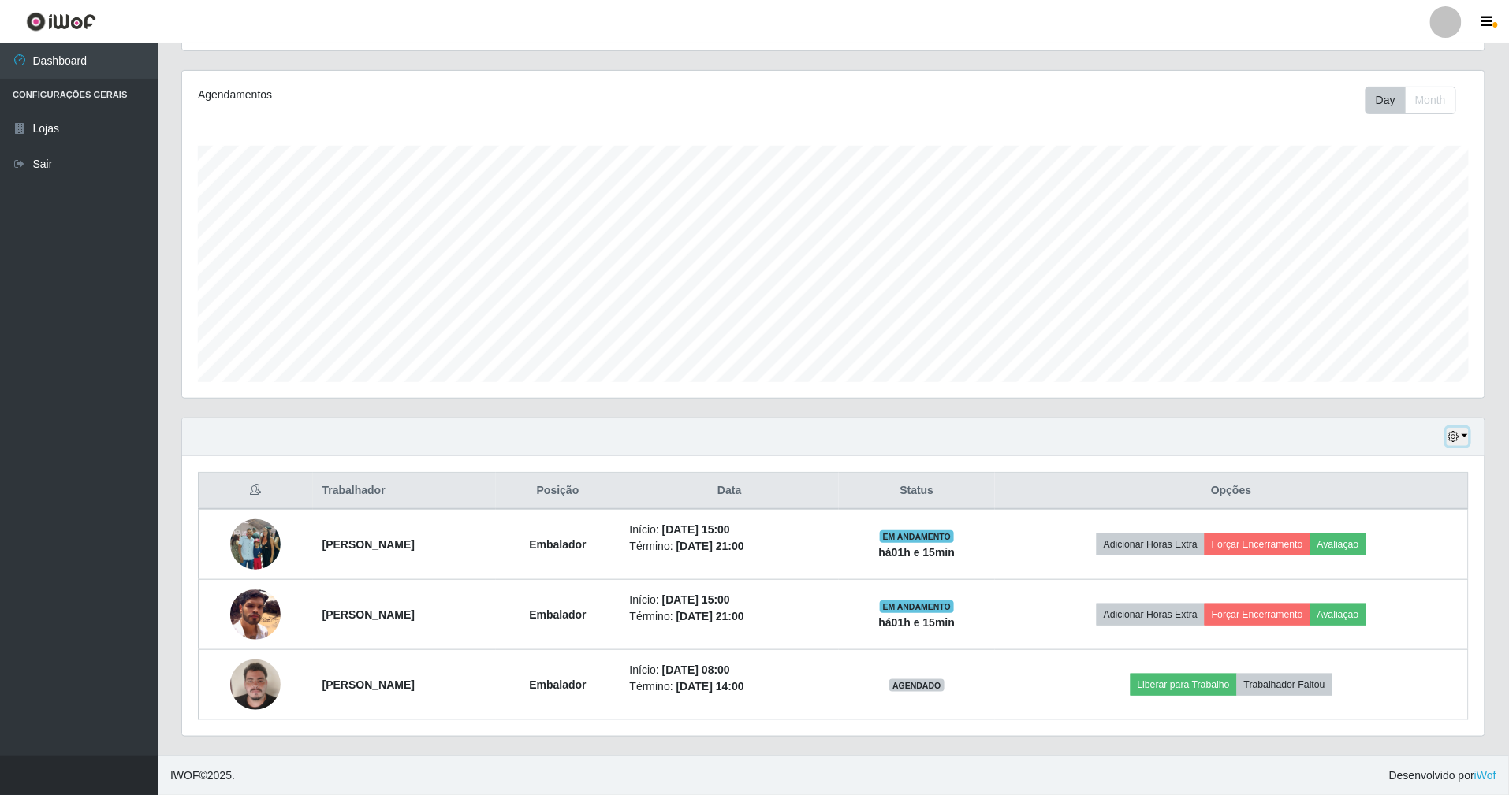
click at [1451, 432] on icon "button" at bounding box center [1452, 436] width 11 height 11
click at [1381, 457] on button "Hoje" at bounding box center [1406, 464] width 125 height 33
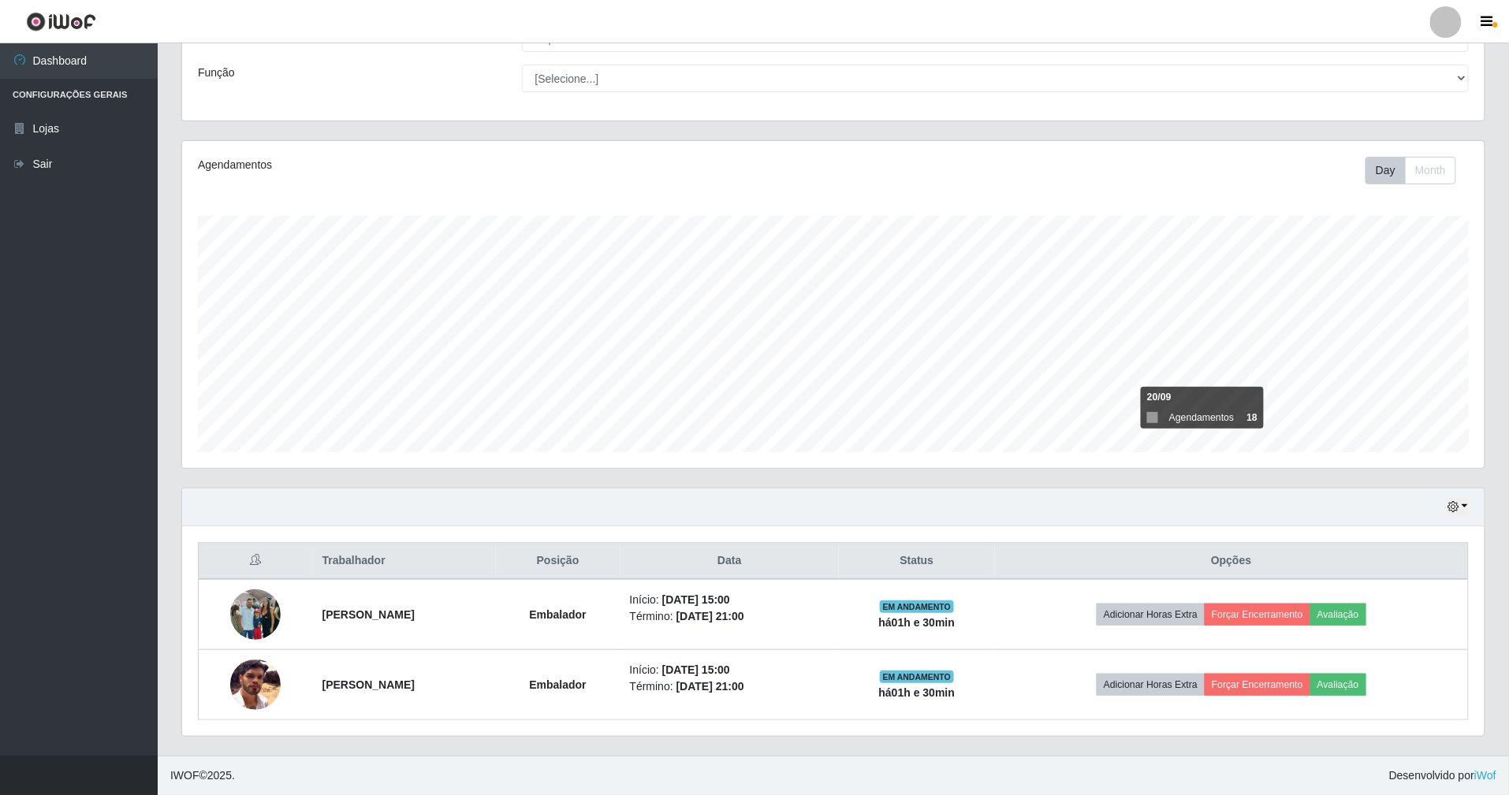
scroll to position [114, 0]
